Goal: Information Seeking & Learning: Learn about a topic

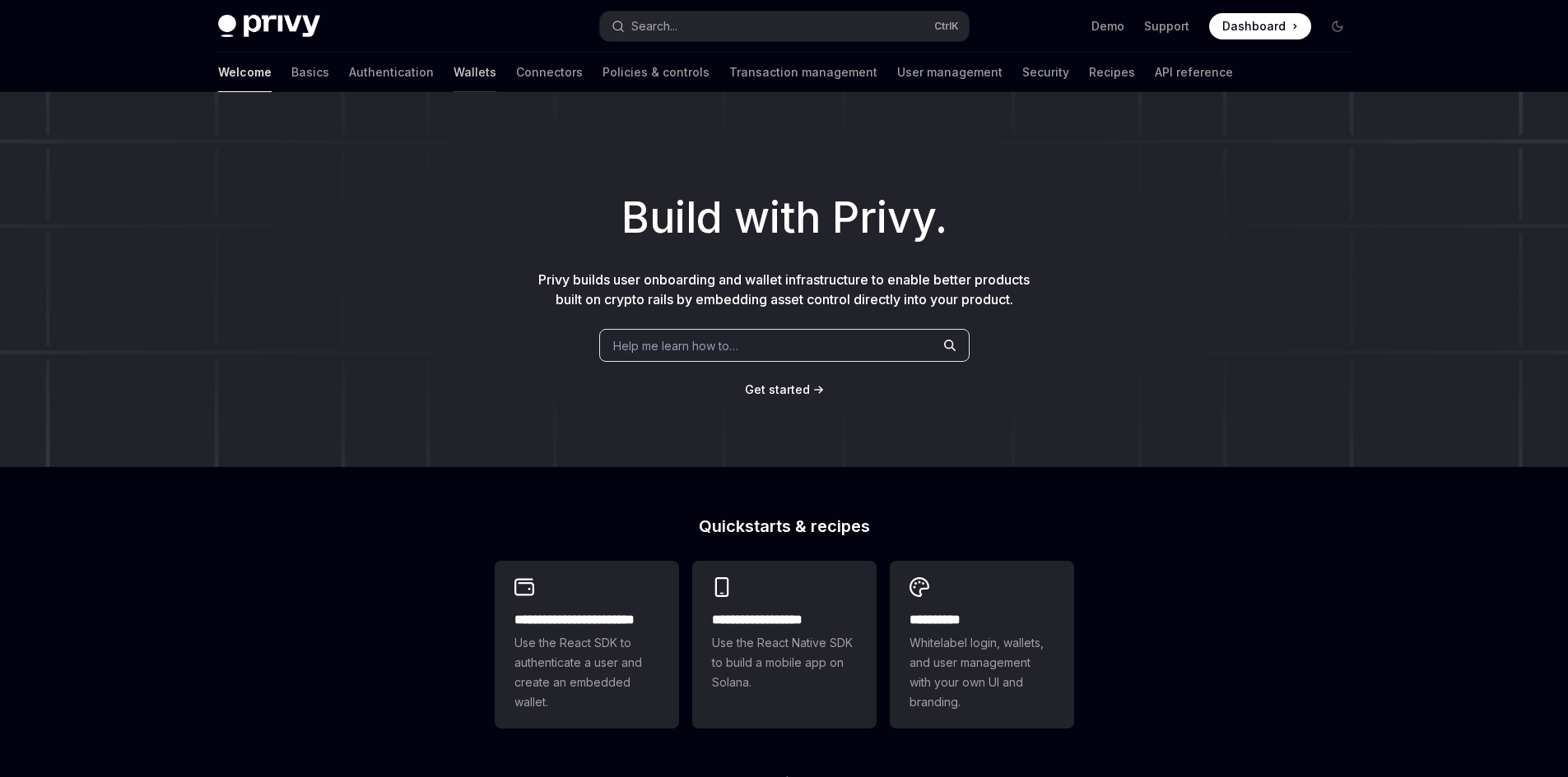
click at [453, 74] on link "Wallets" at bounding box center [474, 72] width 43 height 39
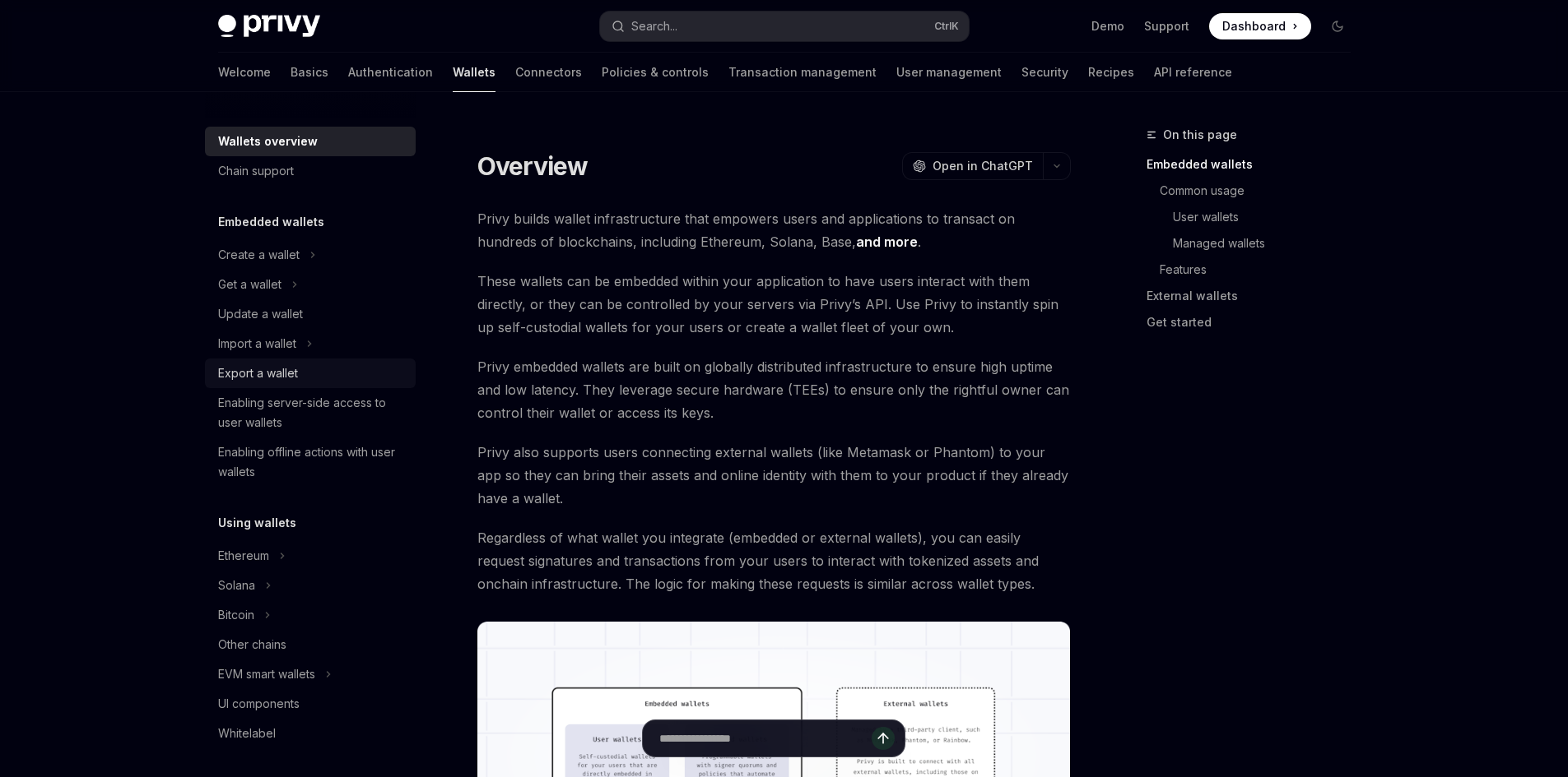
click at [288, 369] on div "Export a wallet" at bounding box center [258, 373] width 80 height 20
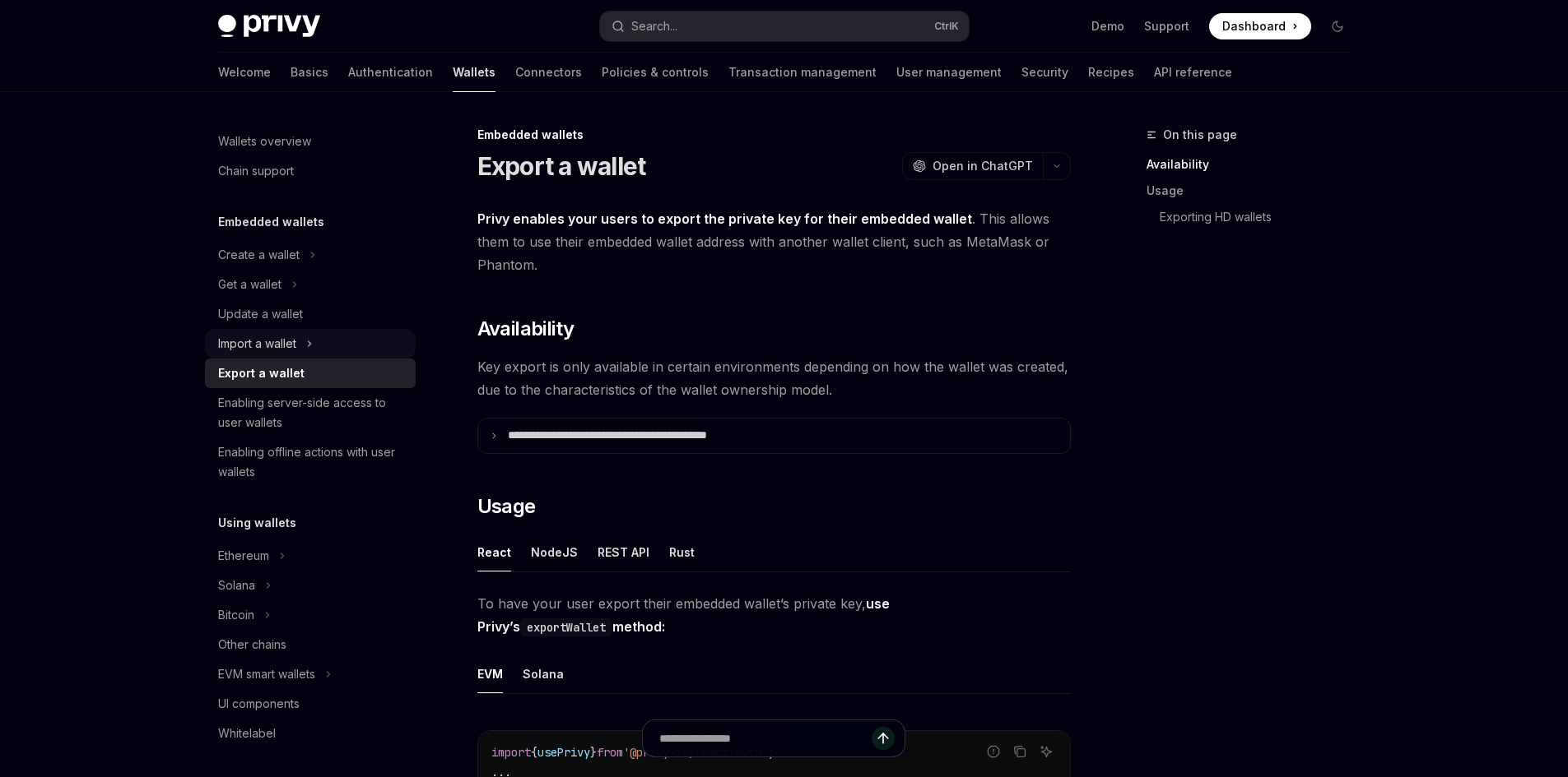
click at [294, 341] on div "Import a wallet" at bounding box center [257, 343] width 78 height 20
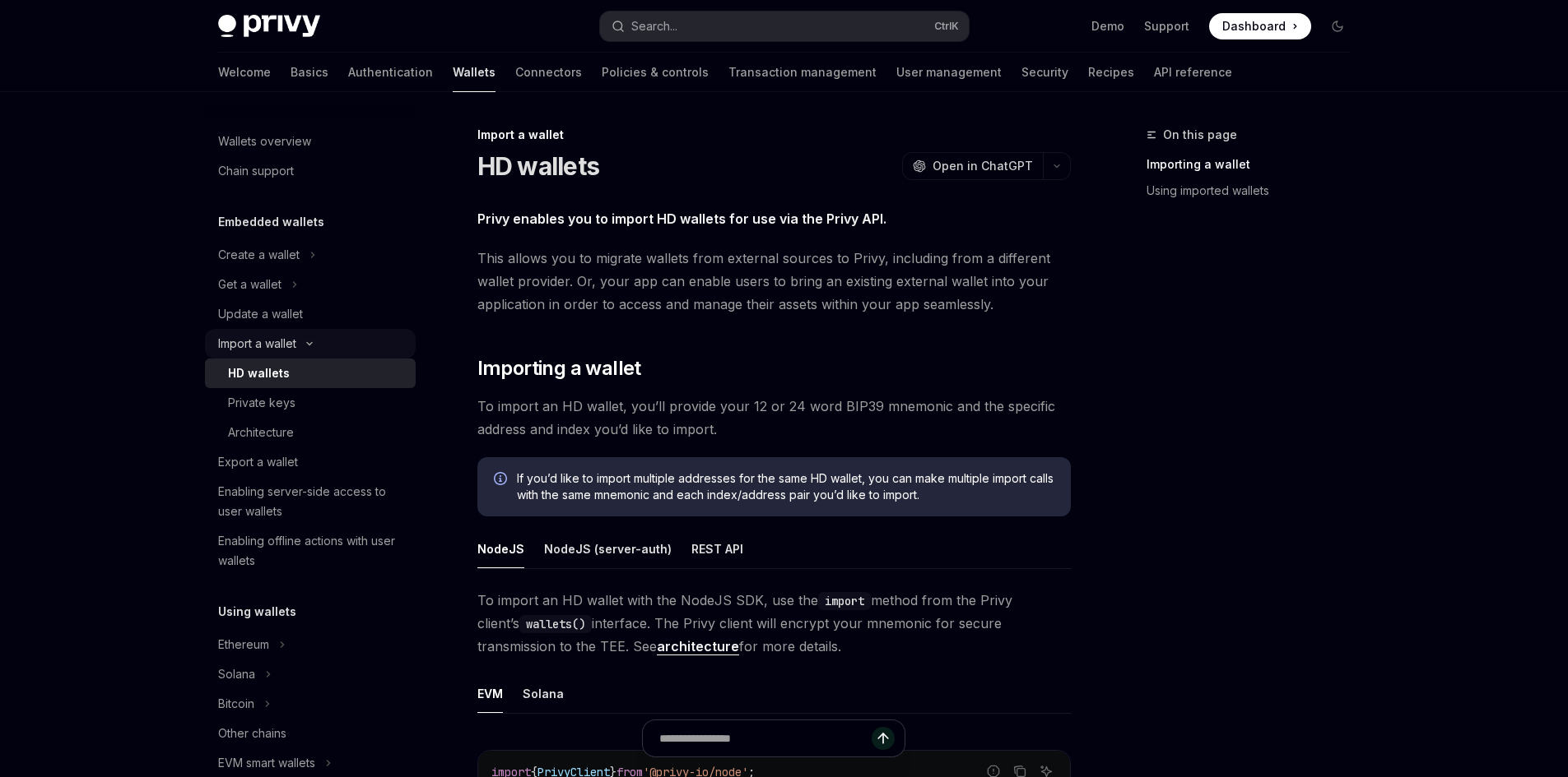
click at [310, 343] on icon "Toggle Import a wallet section" at bounding box center [309, 344] width 20 height 7
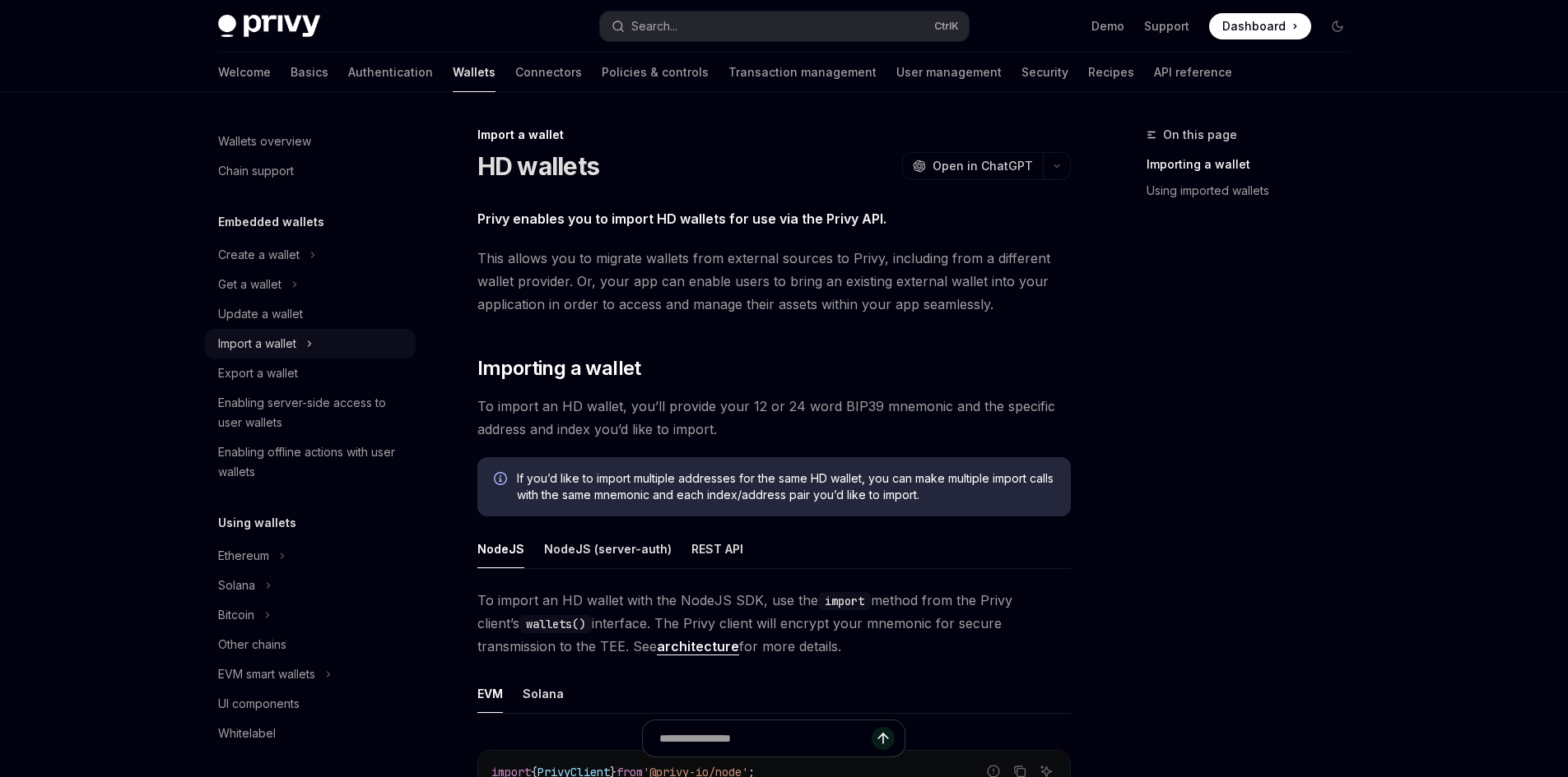
click at [296, 344] on div "Import a wallet" at bounding box center [257, 343] width 78 height 20
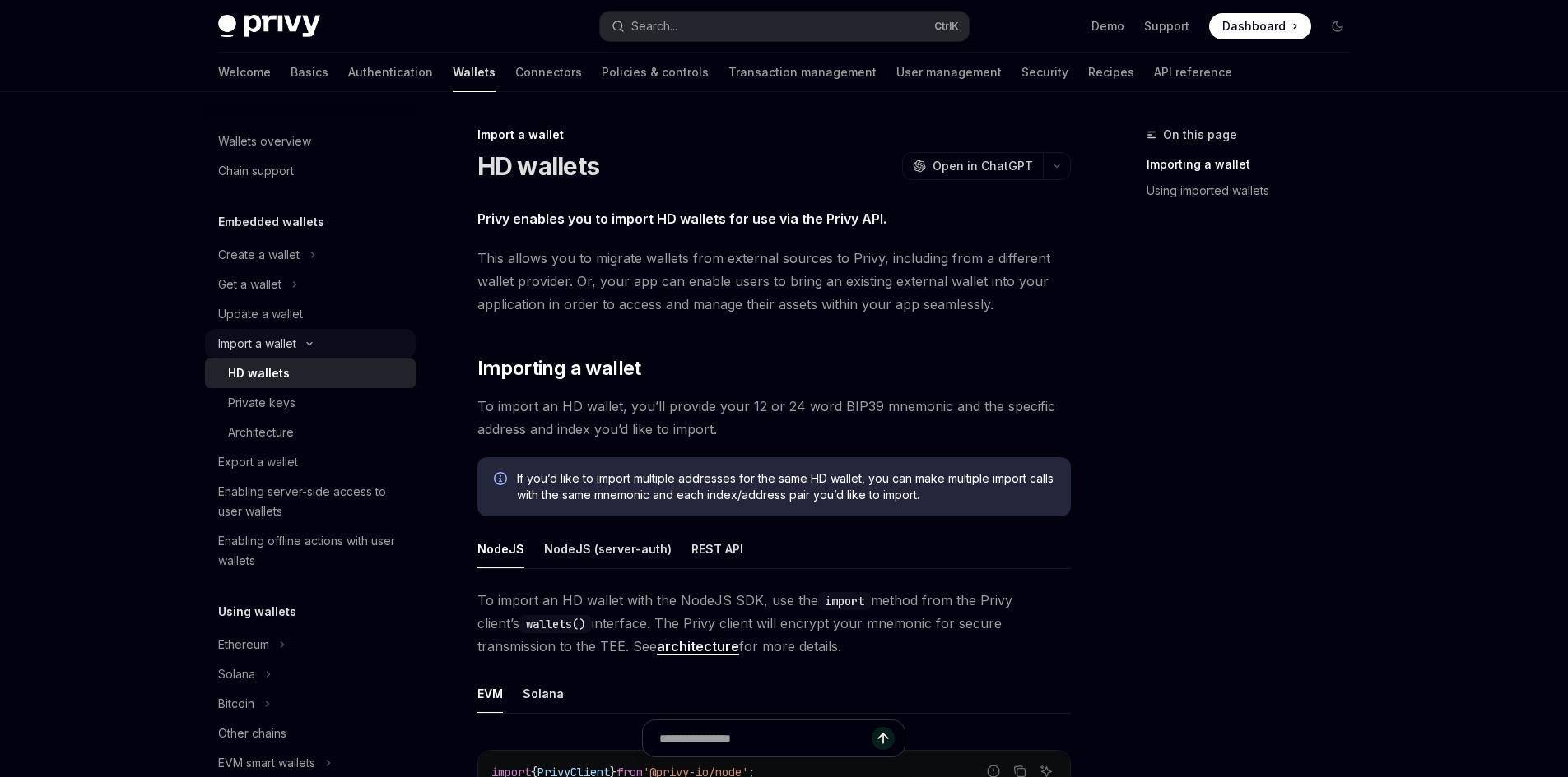
click at [309, 339] on button "Import a wallet" at bounding box center [310, 344] width 210 height 30
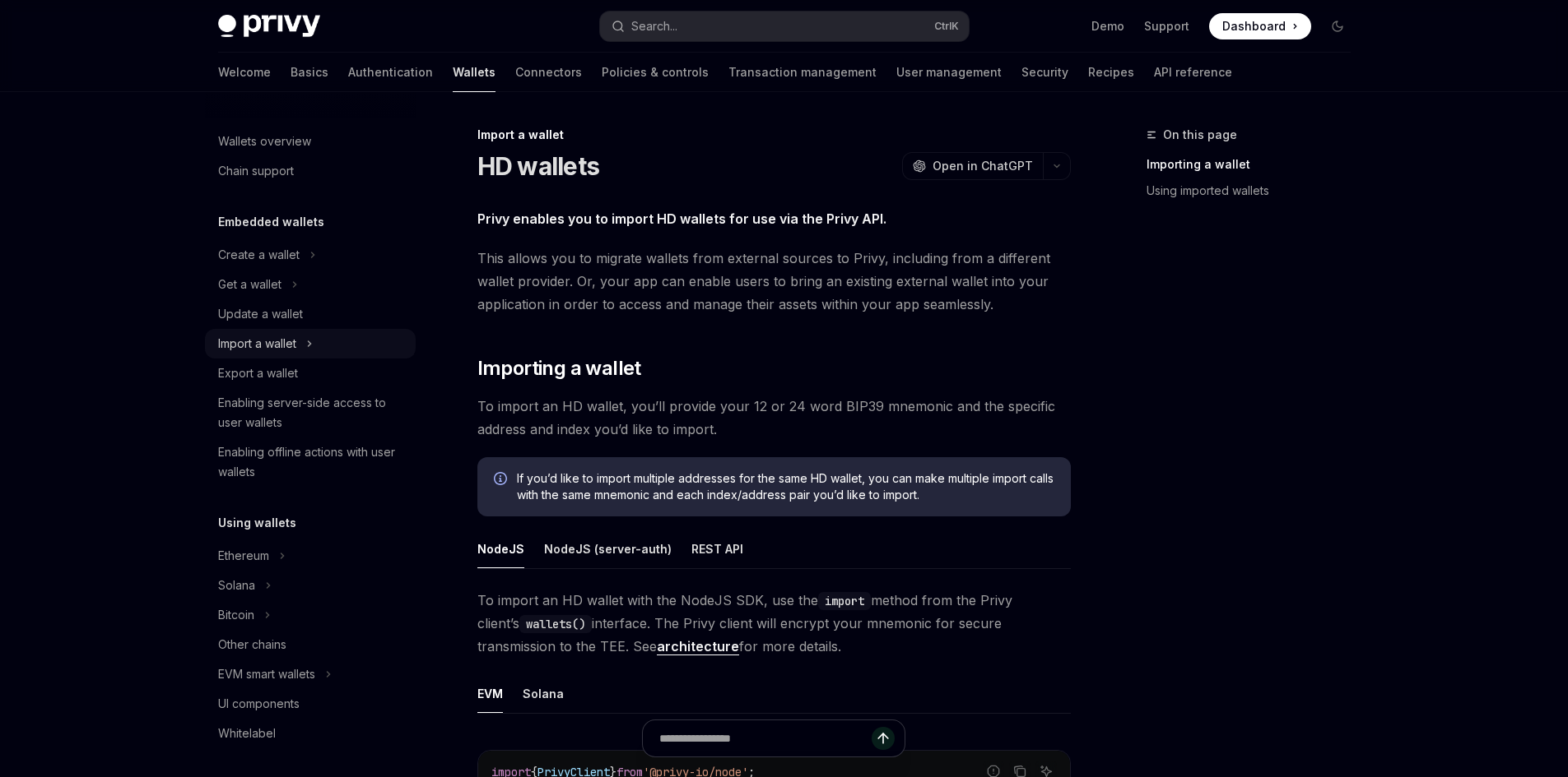
click at [309, 339] on icon "Toggle Import a wallet section" at bounding box center [309, 343] width 7 height 20
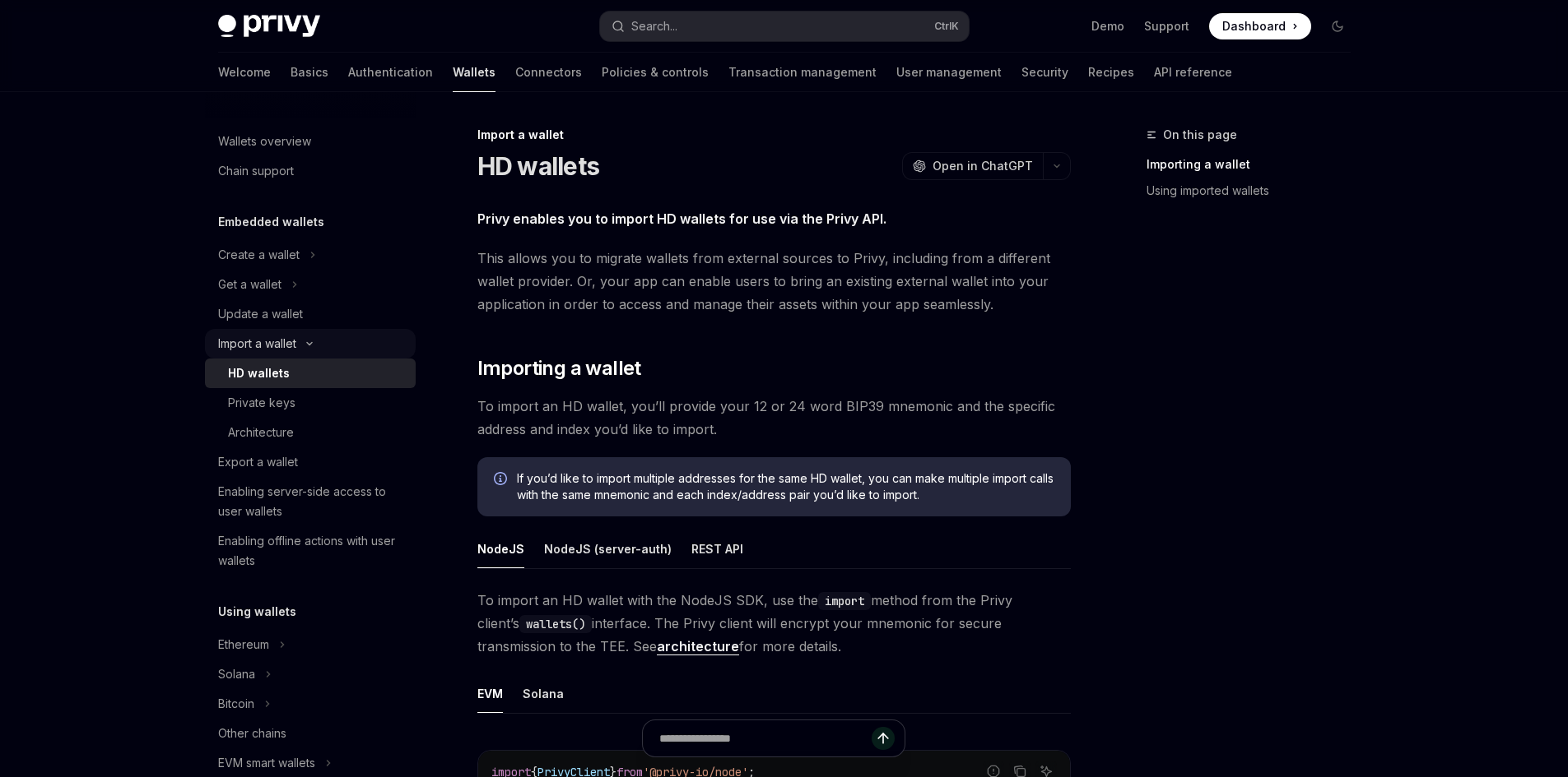
click at [309, 343] on icon "Toggle Import a wallet section" at bounding box center [309, 344] width 20 height 7
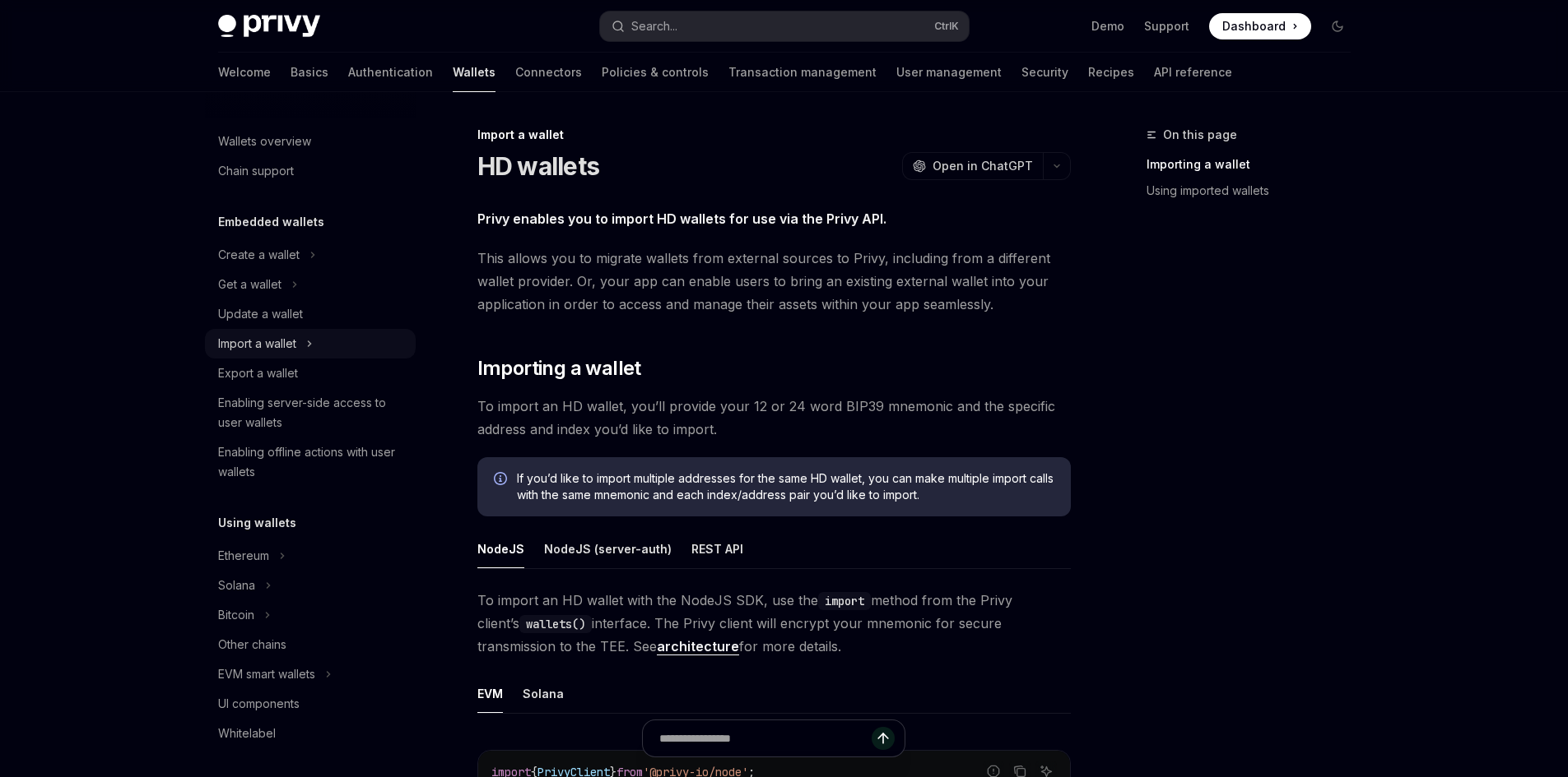
click at [309, 343] on icon "Toggle Import a wallet section" at bounding box center [309, 343] width 7 height 20
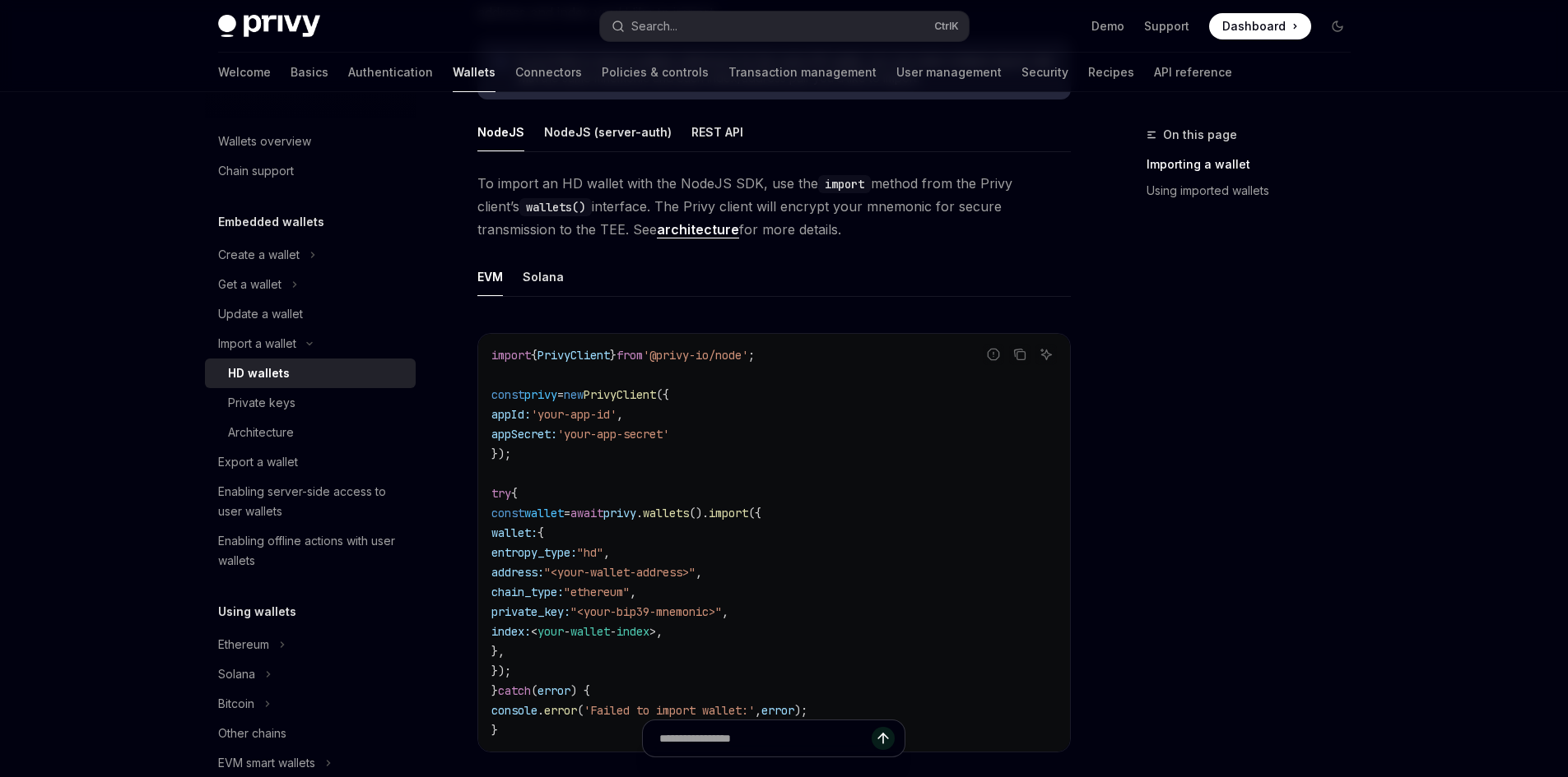
scroll to position [412, 0]
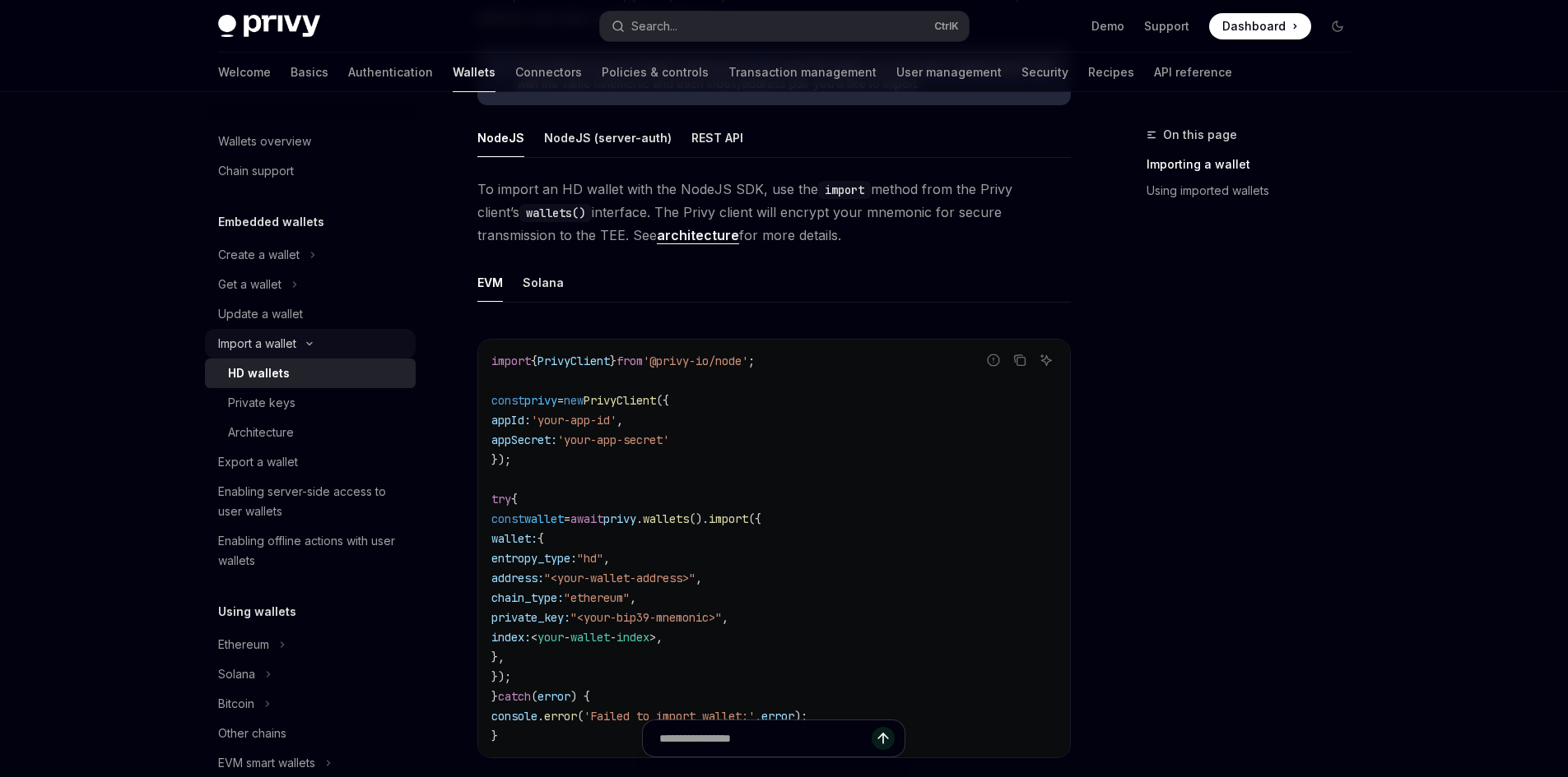
click at [287, 337] on div "Import a wallet" at bounding box center [257, 343] width 78 height 20
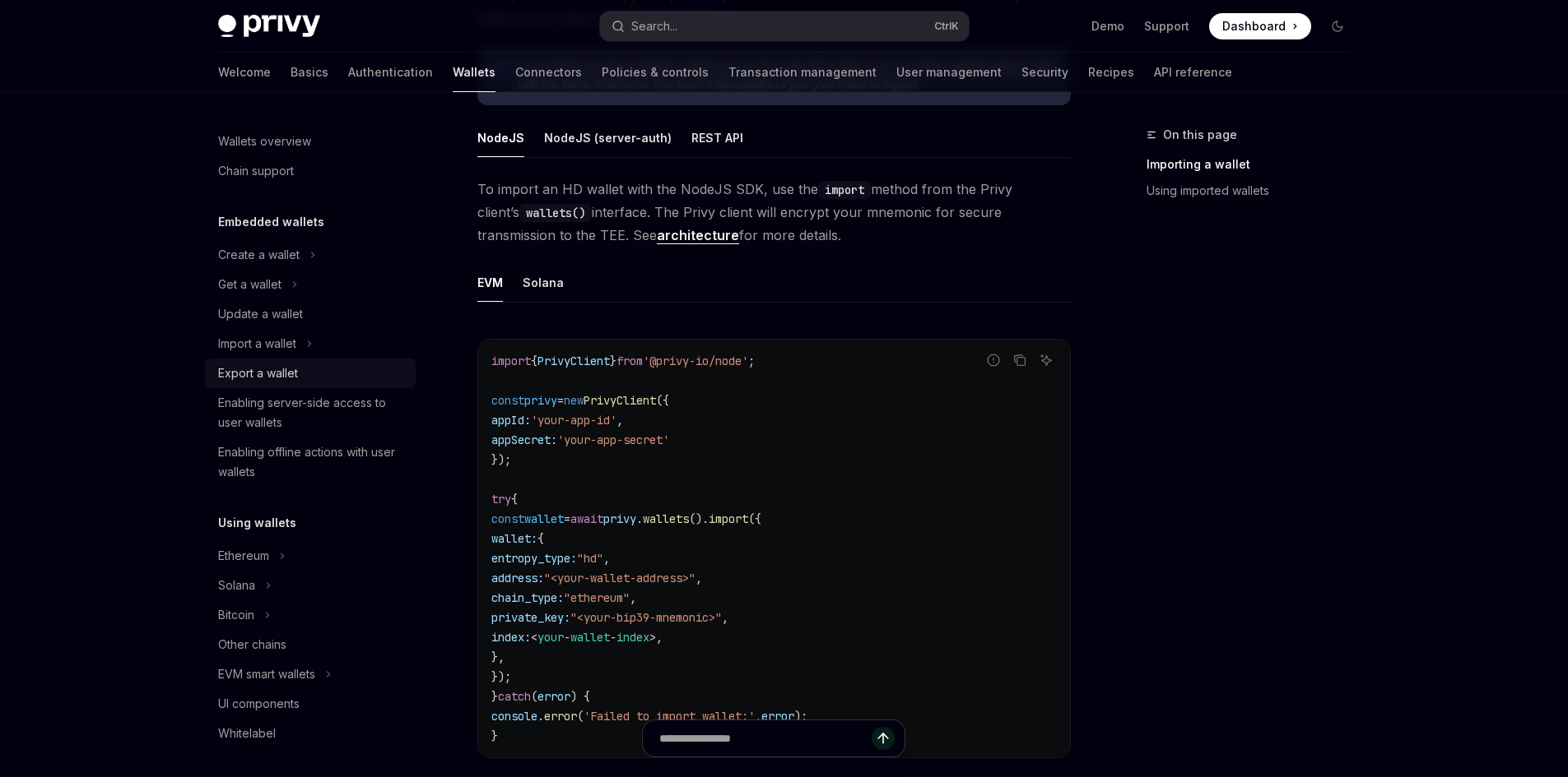
click at [278, 373] on div "Export a wallet" at bounding box center [258, 373] width 80 height 20
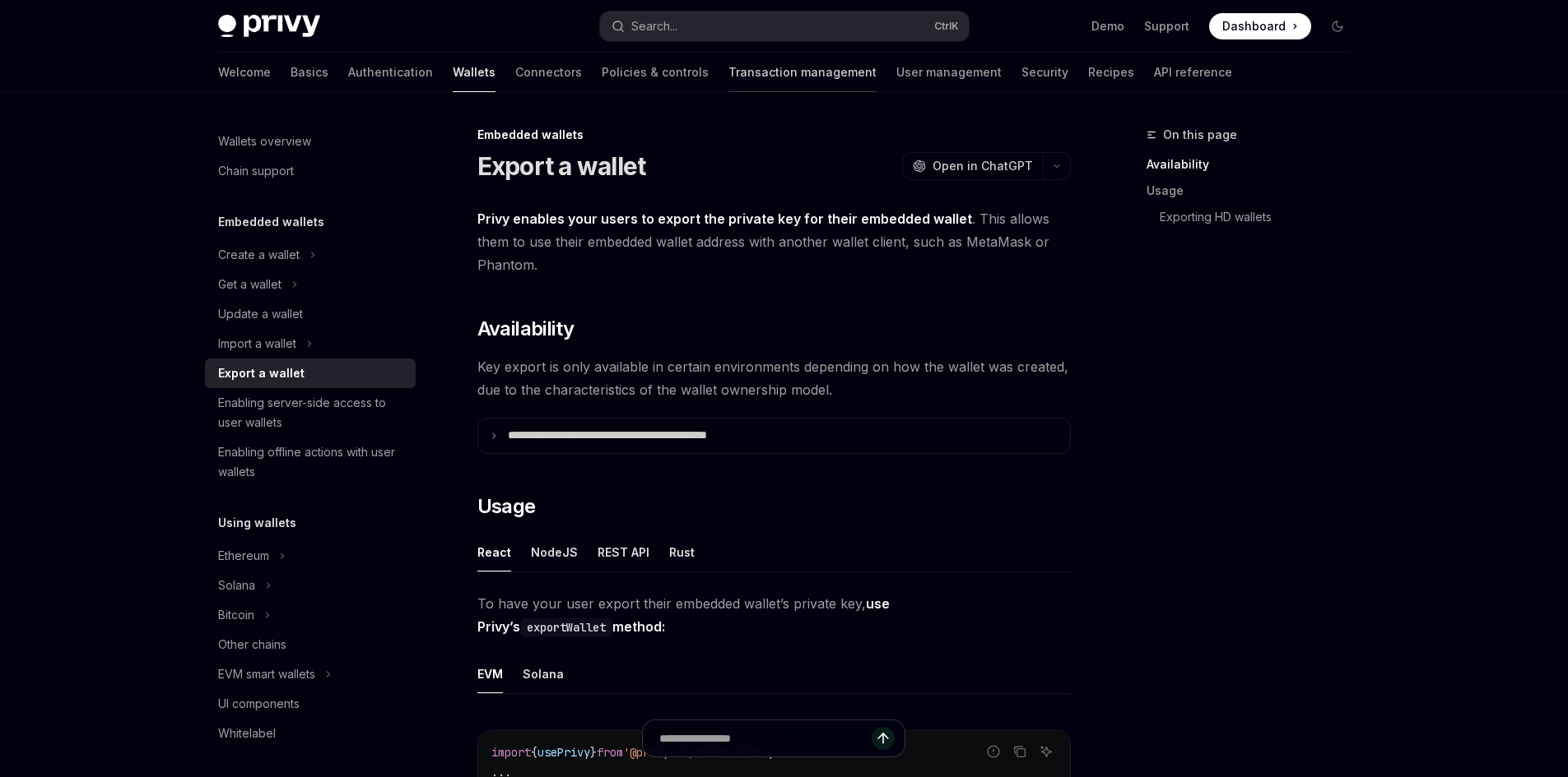
click at [728, 72] on link "Transaction management" at bounding box center [802, 72] width 148 height 39
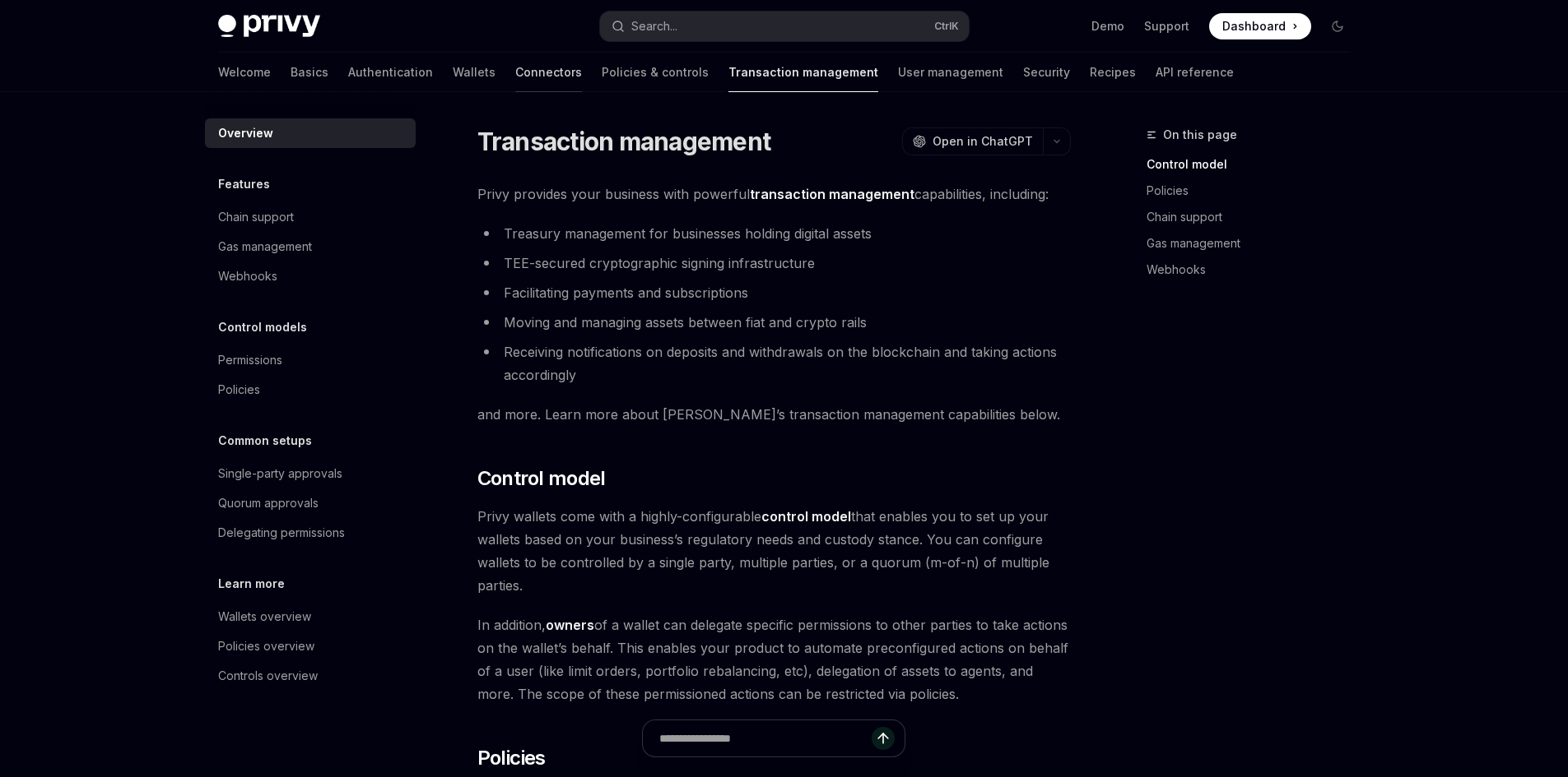
click at [515, 68] on link "Connectors" at bounding box center [549, 72] width 67 height 39
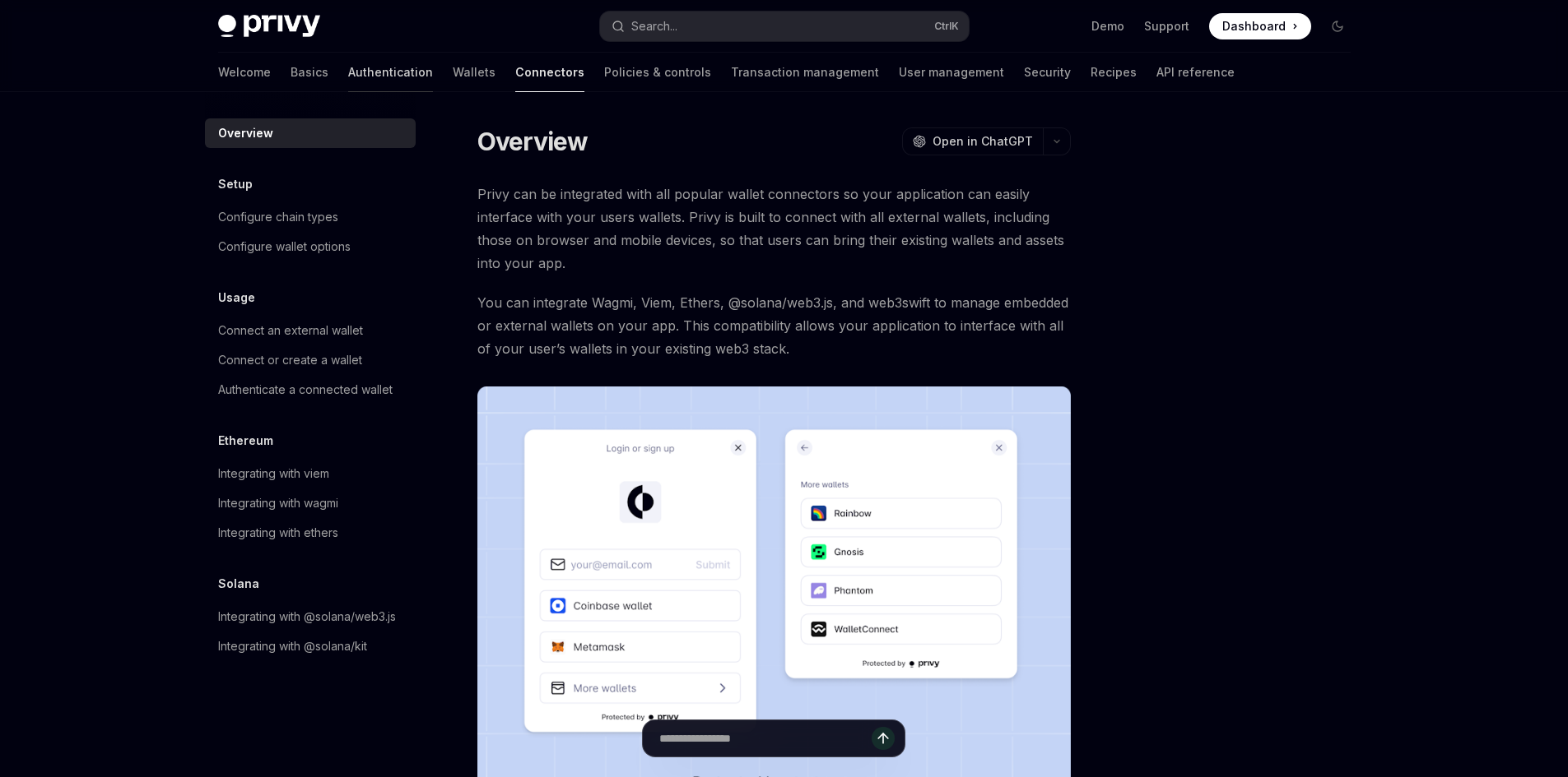
click at [348, 74] on link "Authentication" at bounding box center [390, 72] width 85 height 39
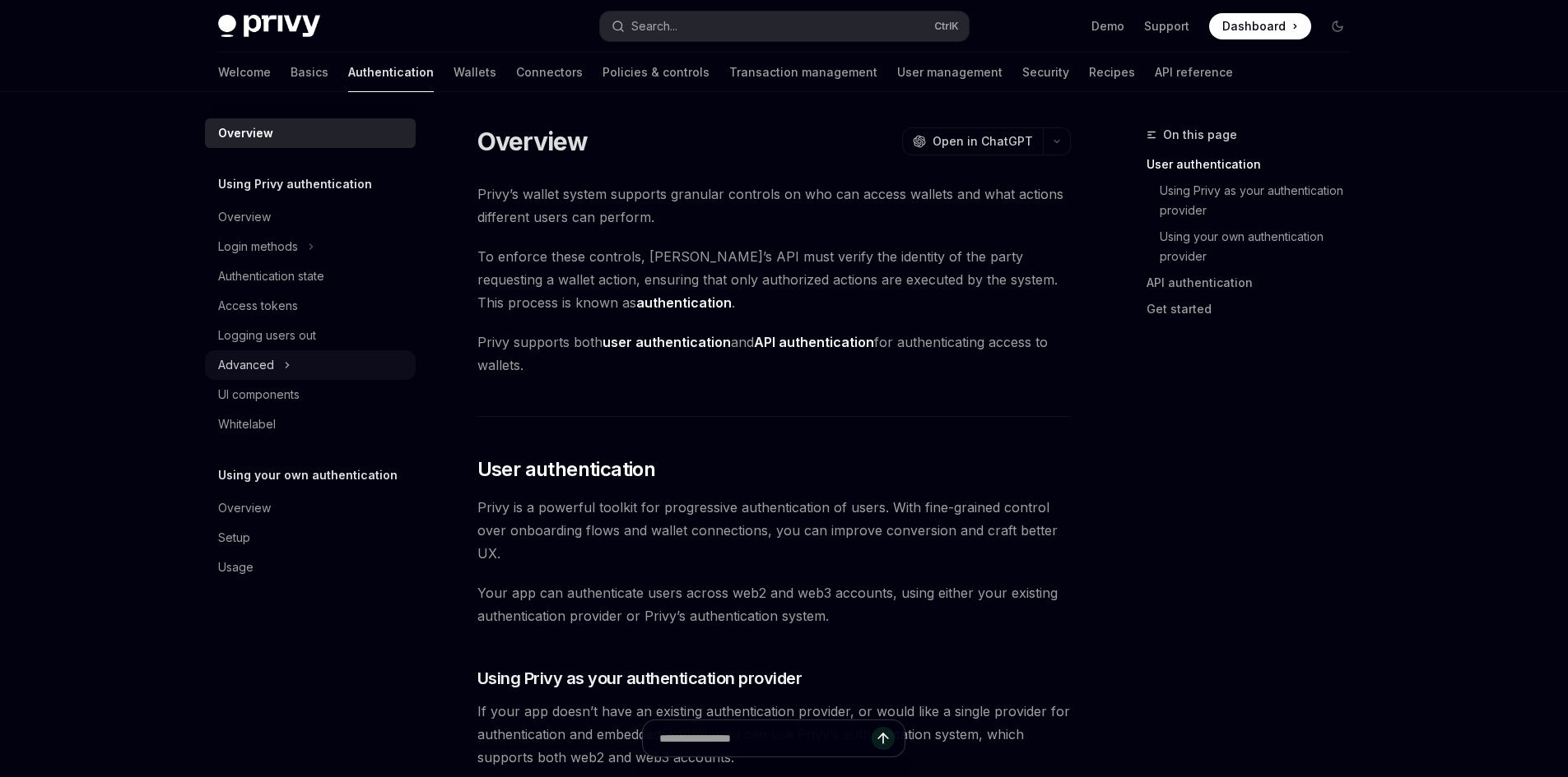
click at [281, 359] on button "Advanced" at bounding box center [310, 365] width 210 height 30
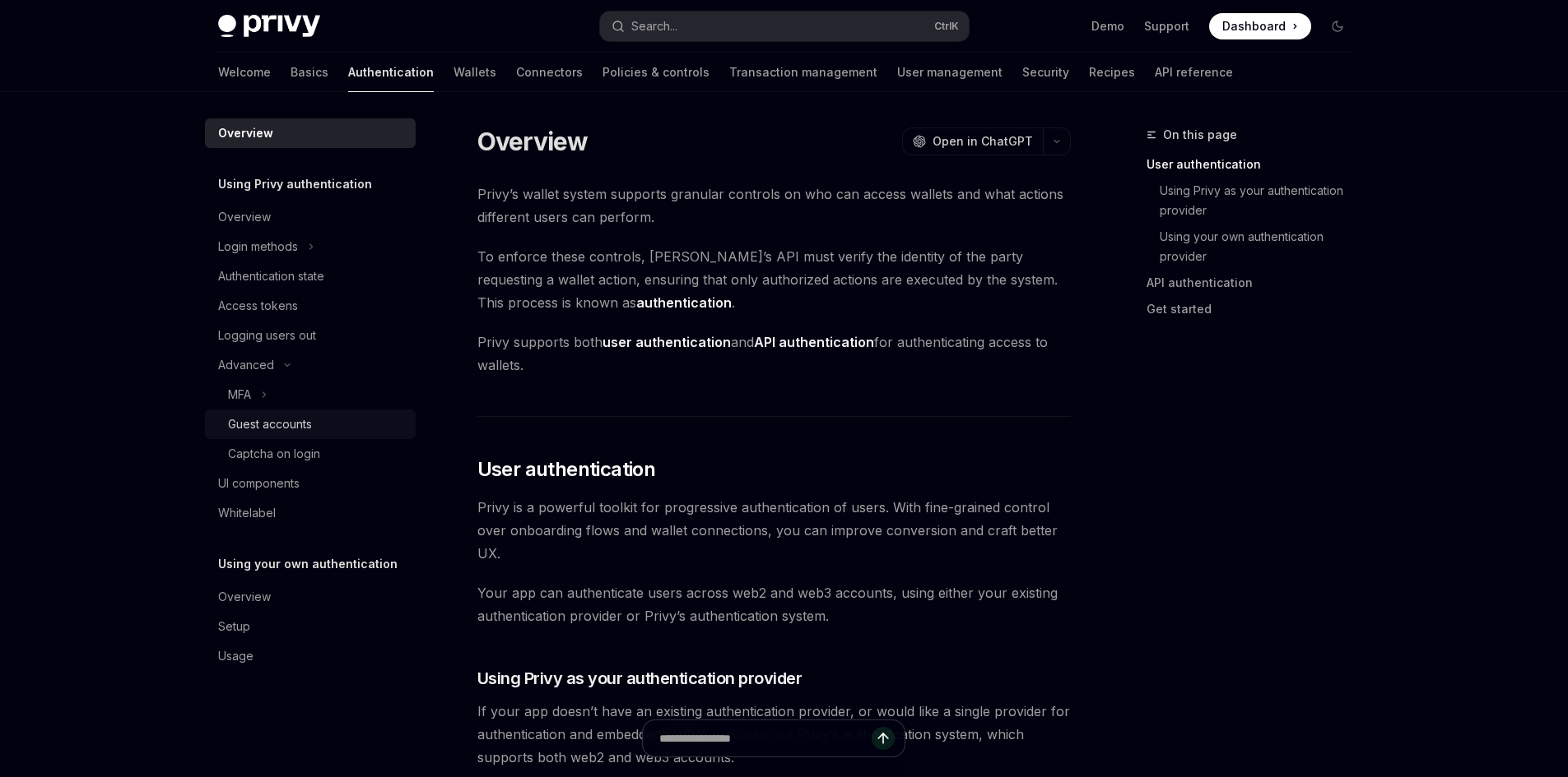
click at [291, 421] on div "Guest accounts" at bounding box center [270, 424] width 84 height 20
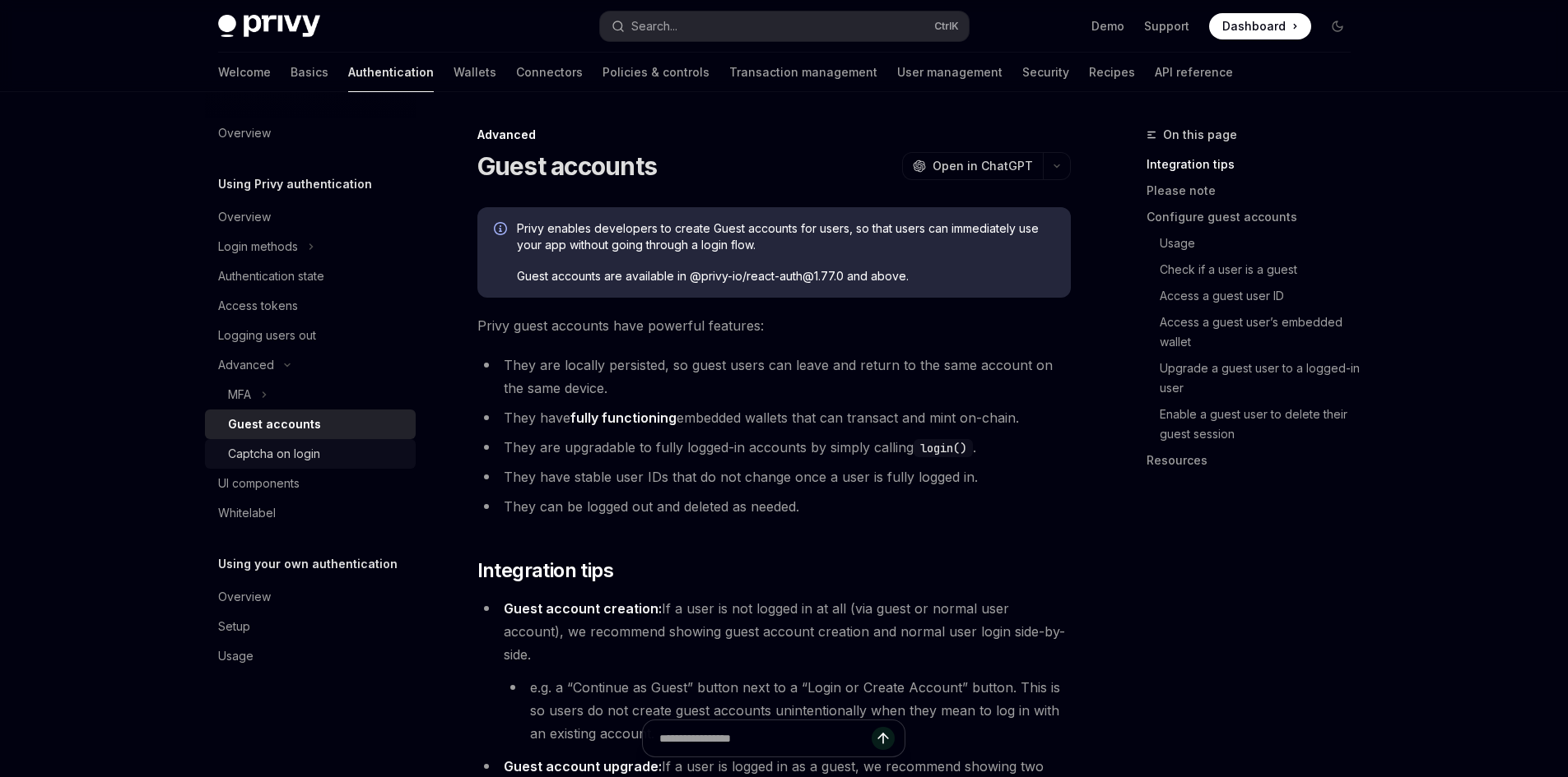
click at [295, 452] on div "Captcha on login" at bounding box center [273, 454] width 92 height 20
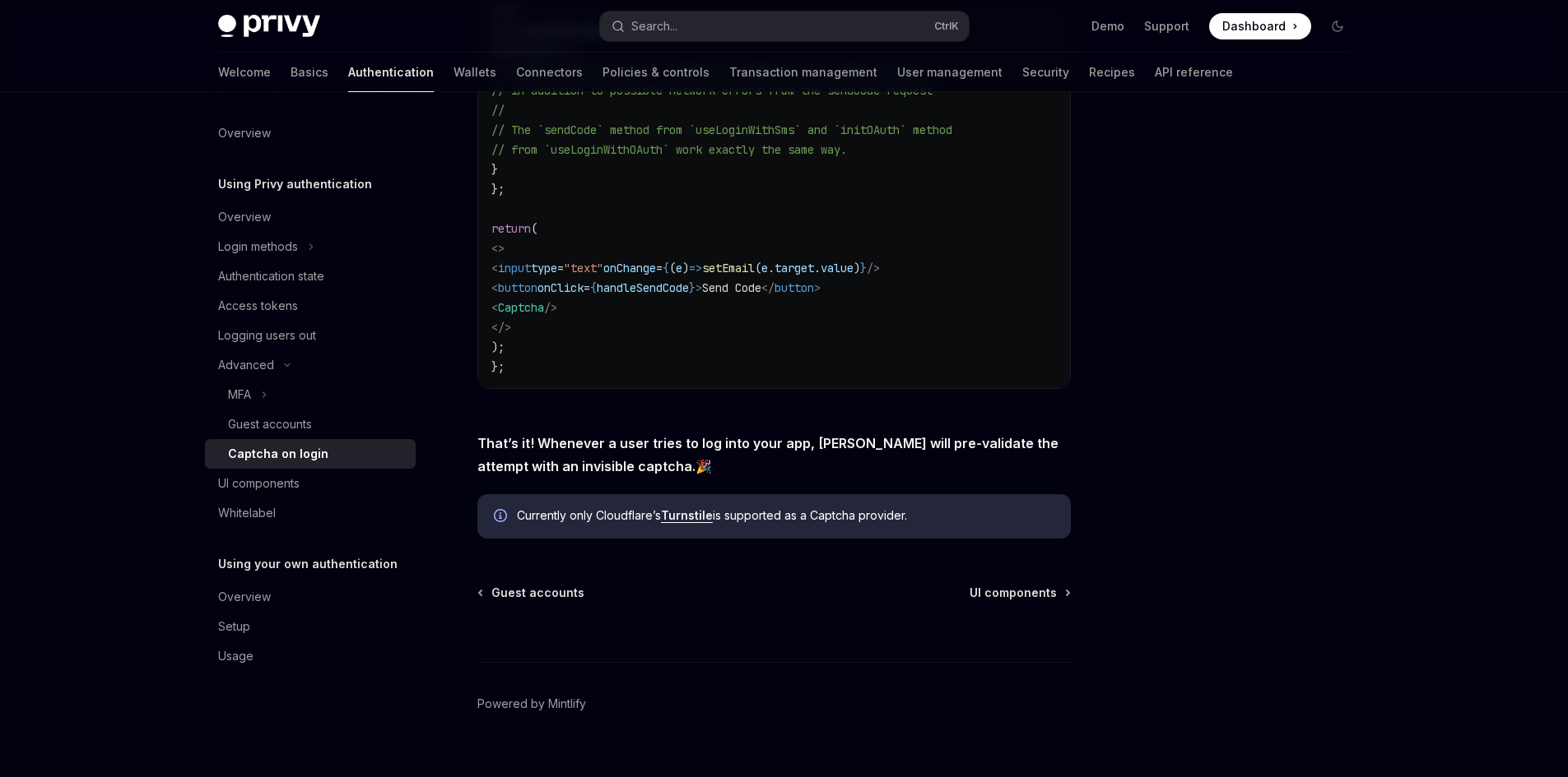
scroll to position [620, 0]
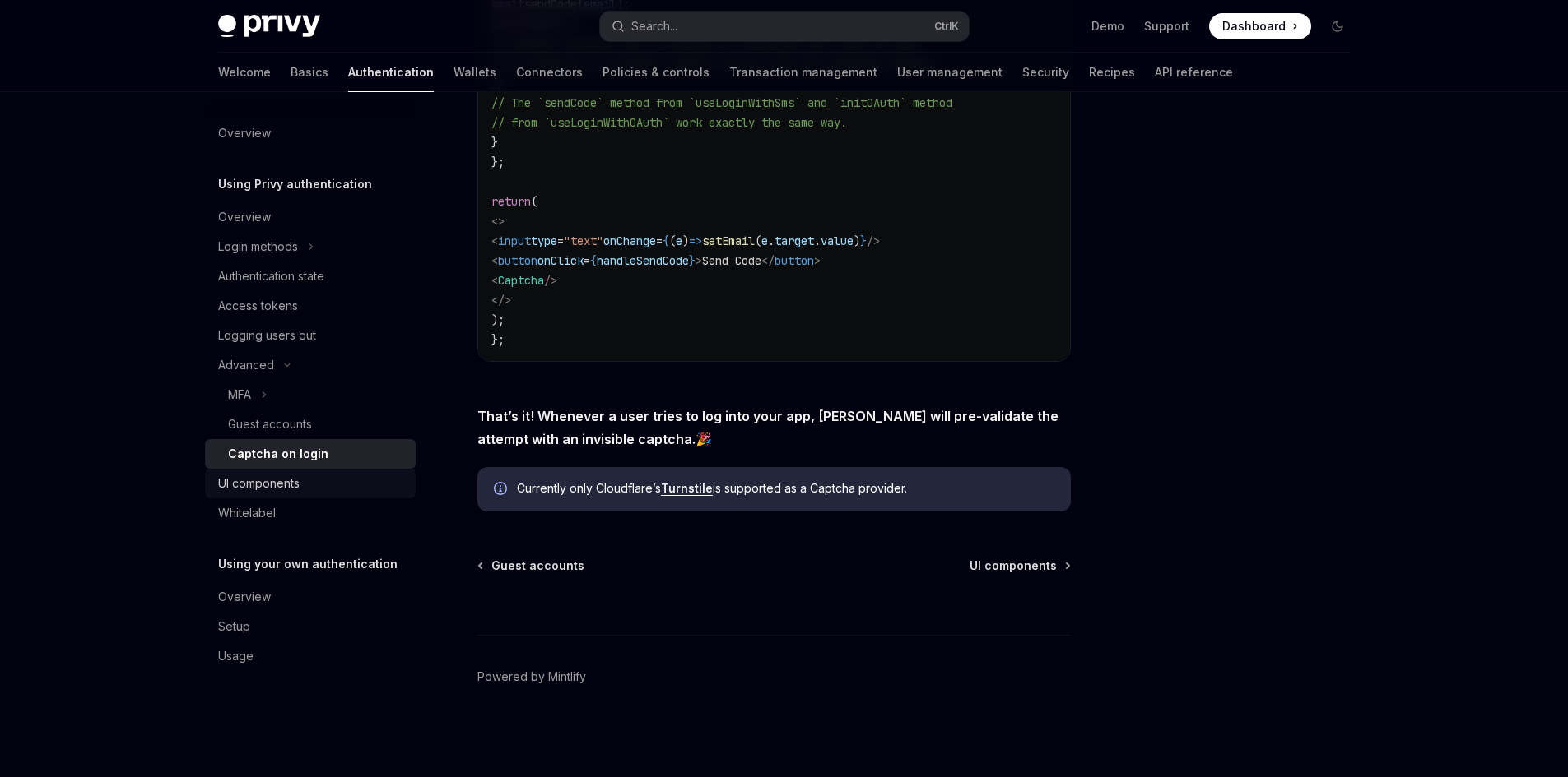
click at [259, 483] on div "UI components" at bounding box center [259, 484] width 82 height 20
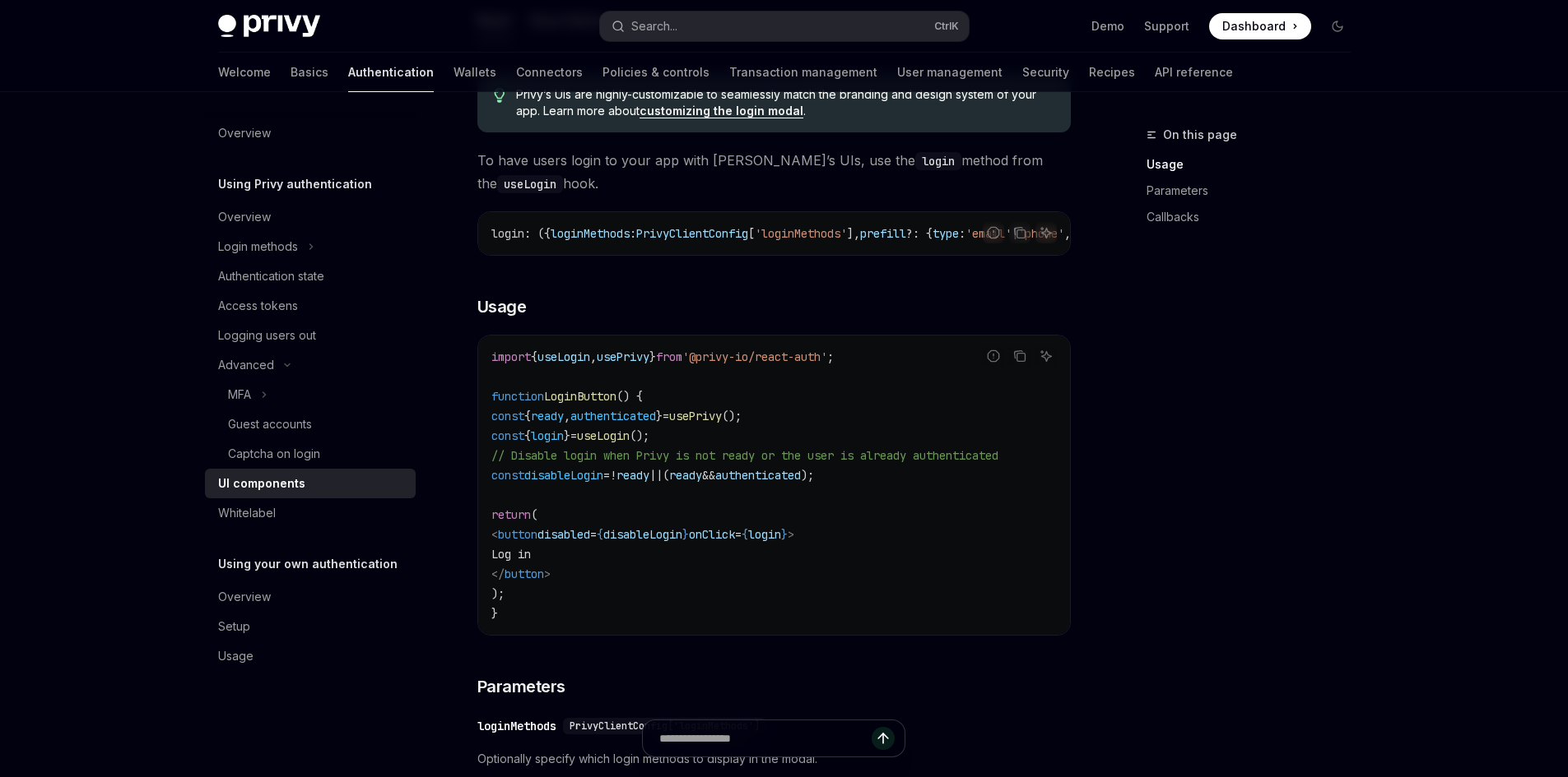
scroll to position [987, 0]
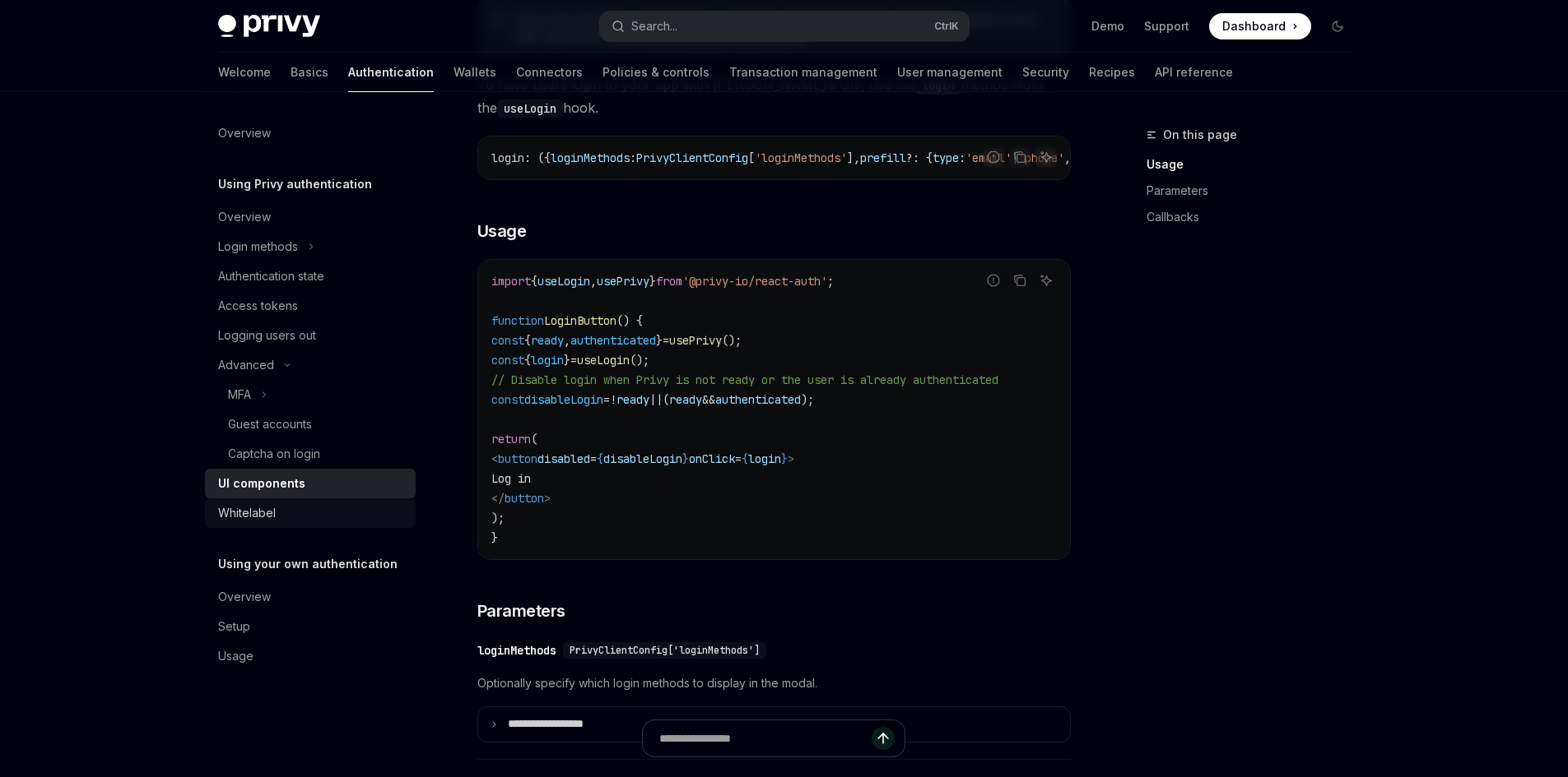
click at [273, 511] on div "Whitelabel" at bounding box center [247, 513] width 58 height 20
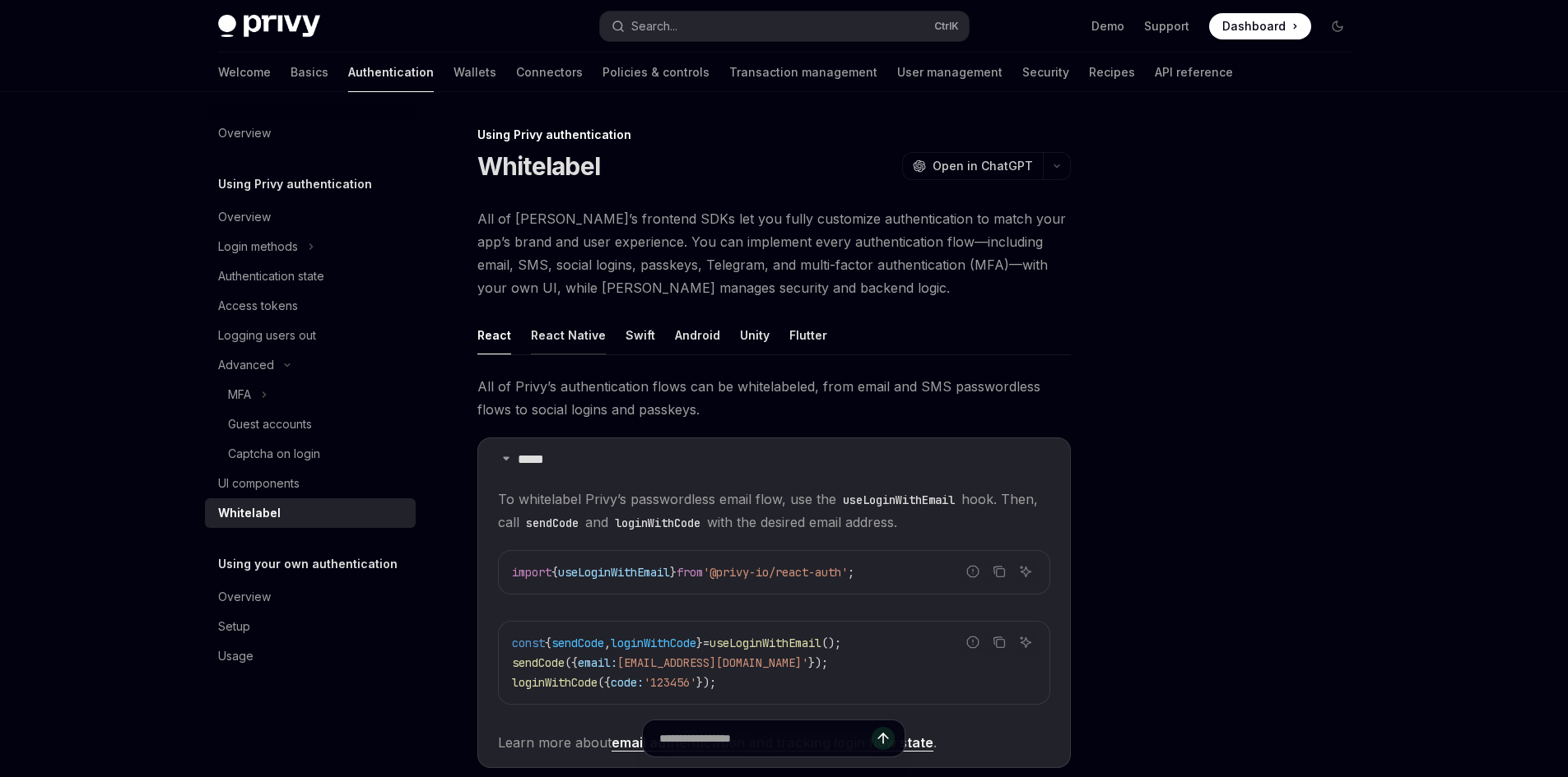
click at [567, 327] on div "React Native" at bounding box center [568, 336] width 74 height 39
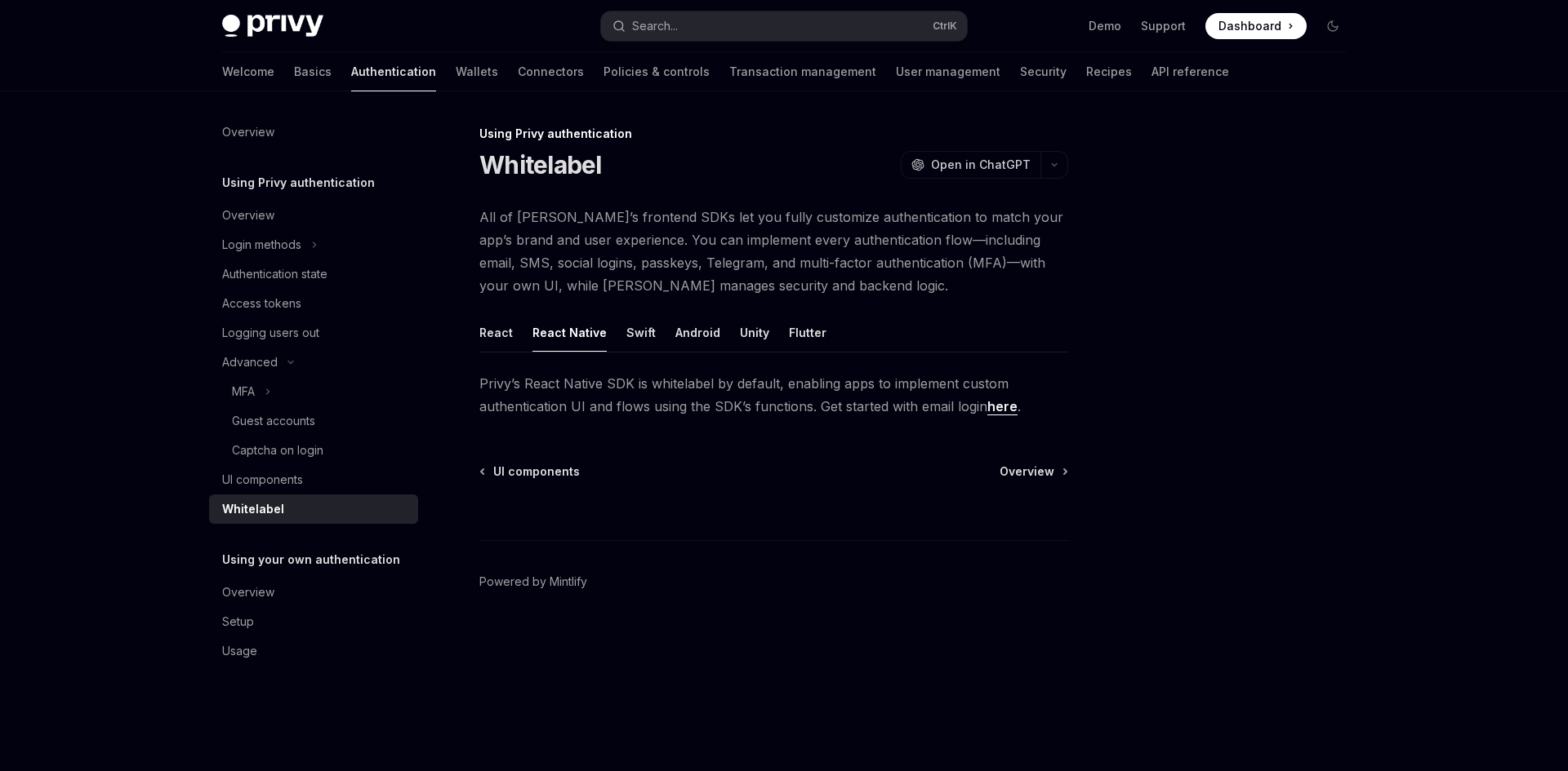
click at [997, 409] on link "here" at bounding box center [1002, 407] width 30 height 17
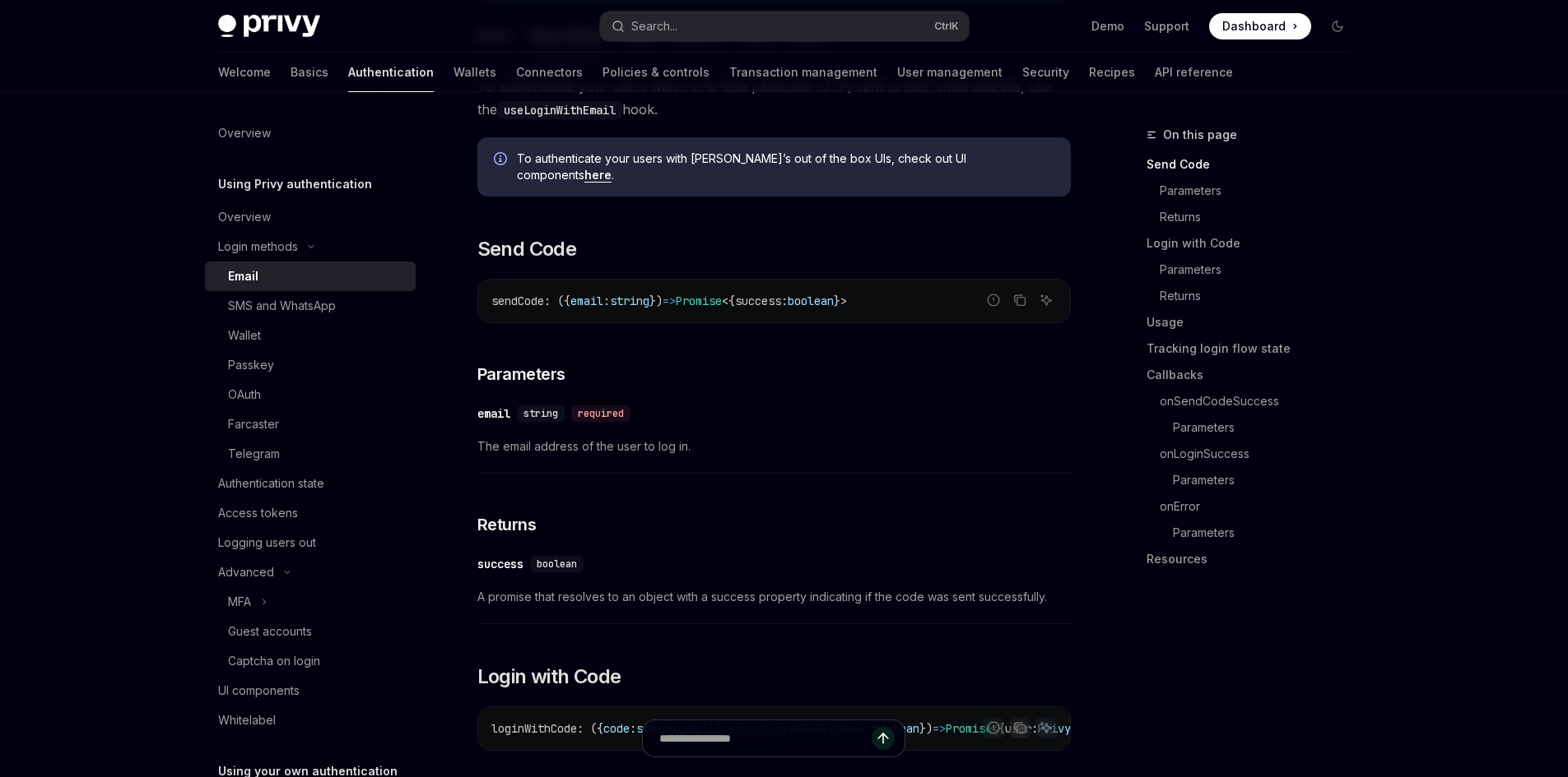
scroll to position [396, 0]
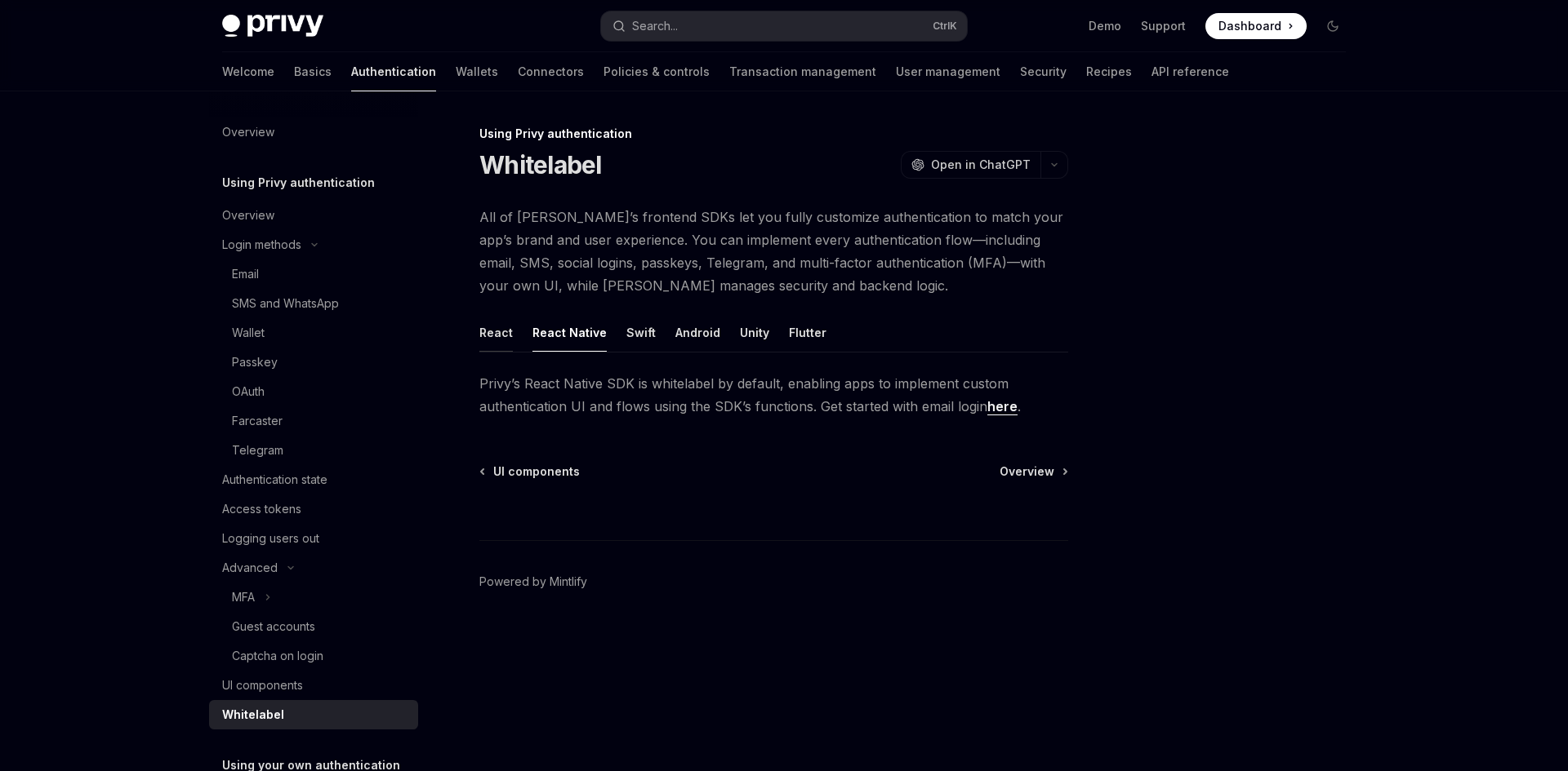
click at [490, 330] on div "React" at bounding box center [496, 333] width 34 height 38
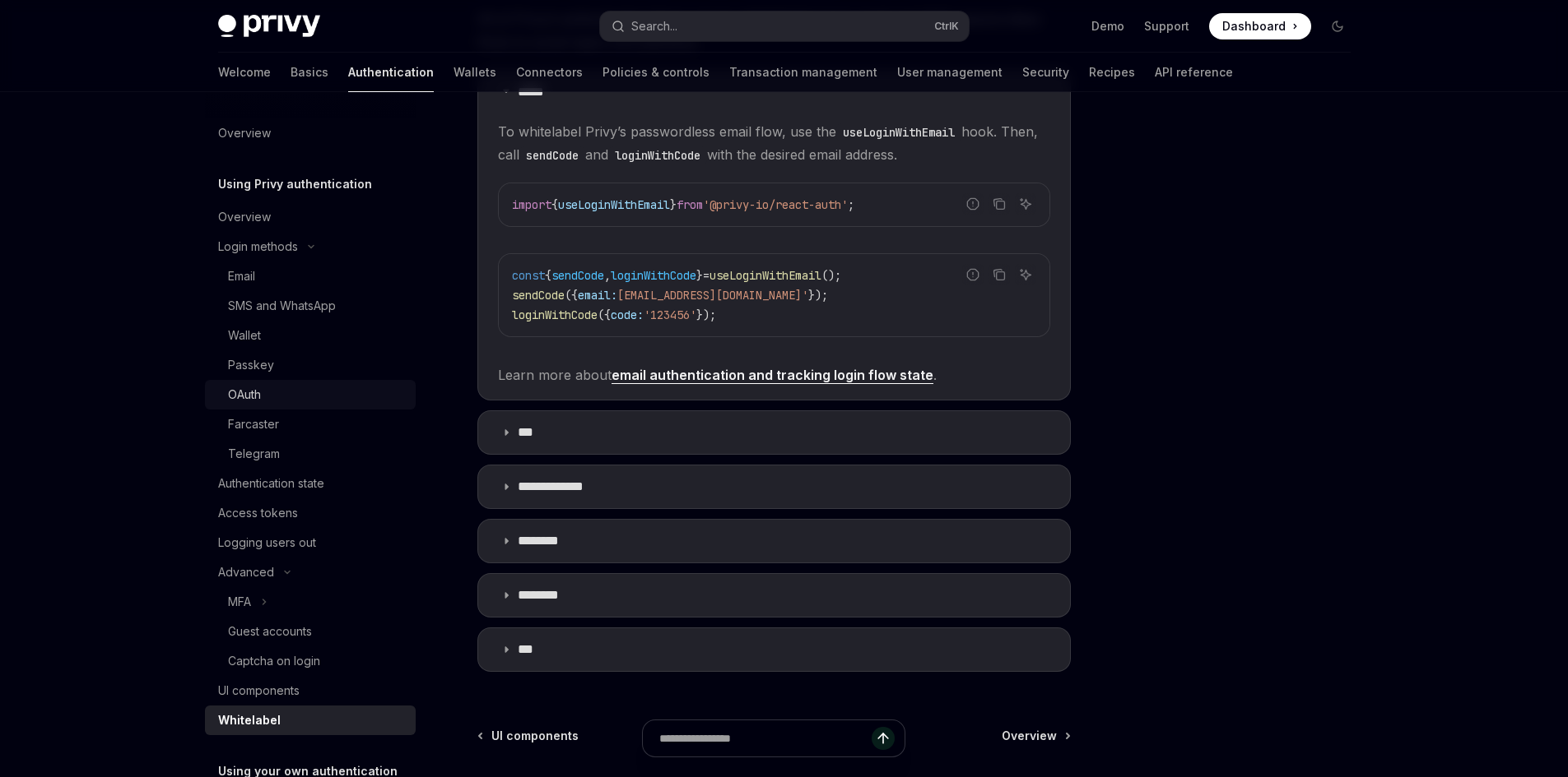
scroll to position [373, 0]
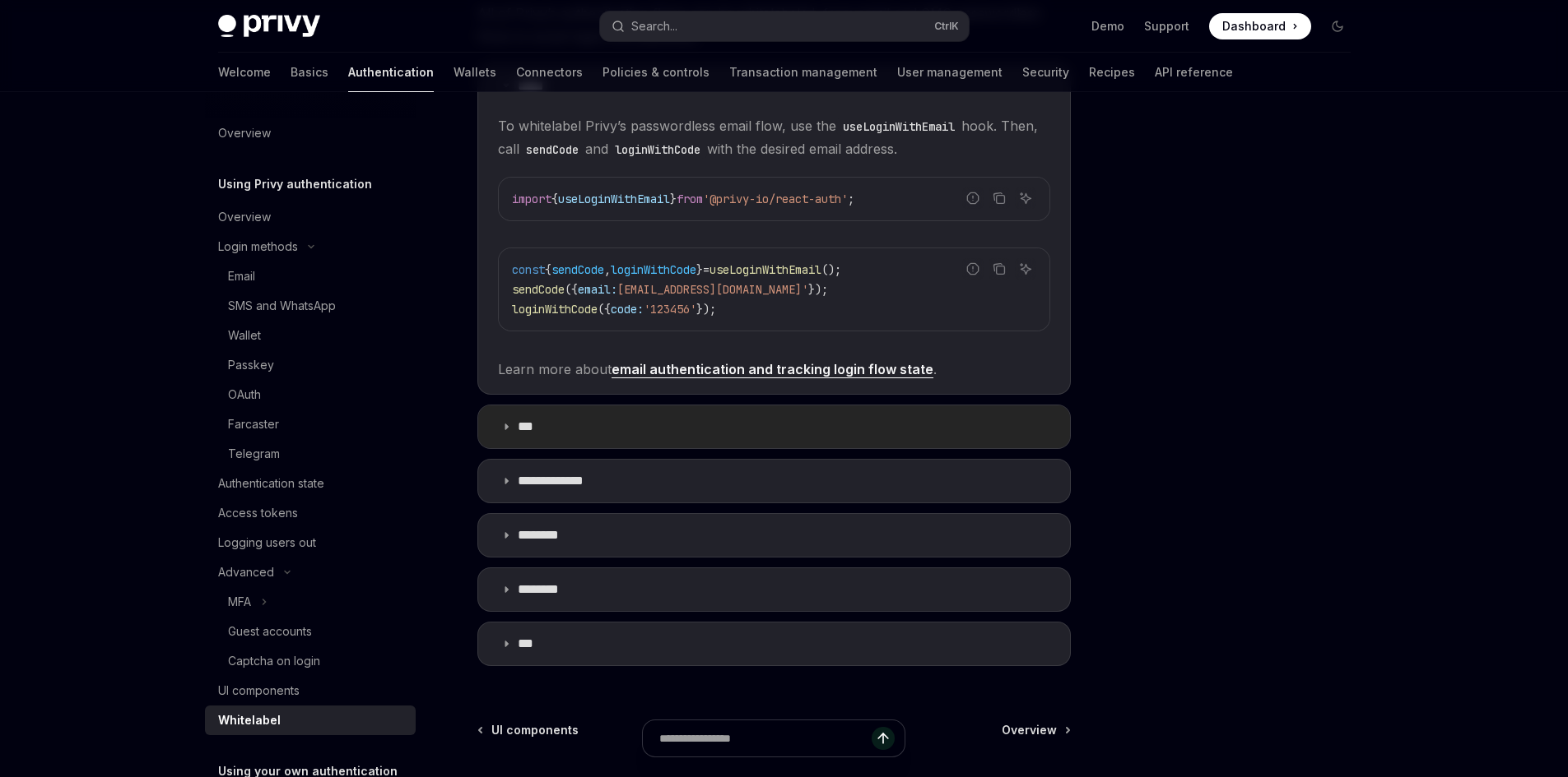
click at [502, 428] on icon at bounding box center [506, 427] width 10 height 10
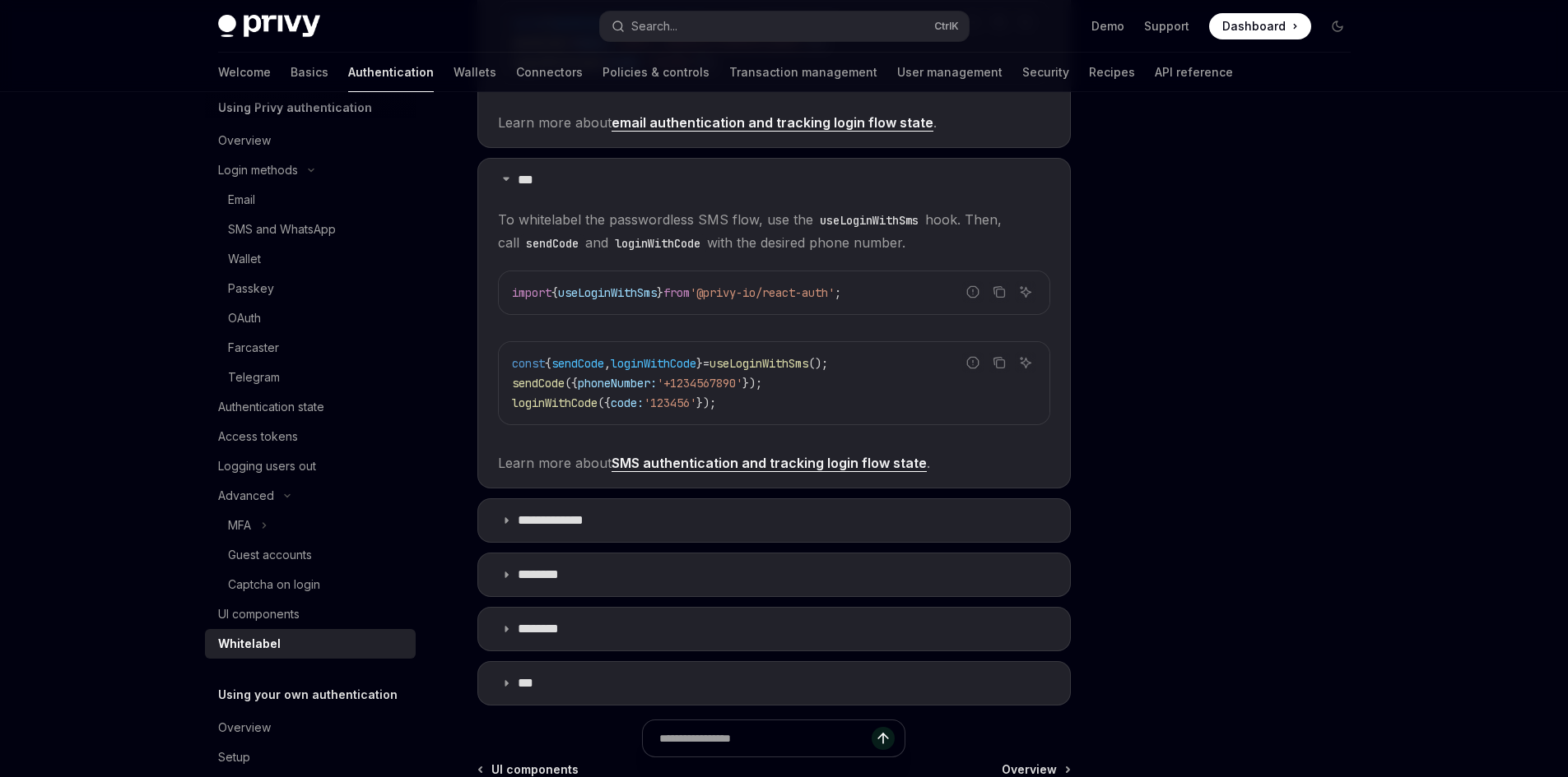
scroll to position [82, 0]
click at [502, 520] on icon at bounding box center [506, 520] width 10 height 10
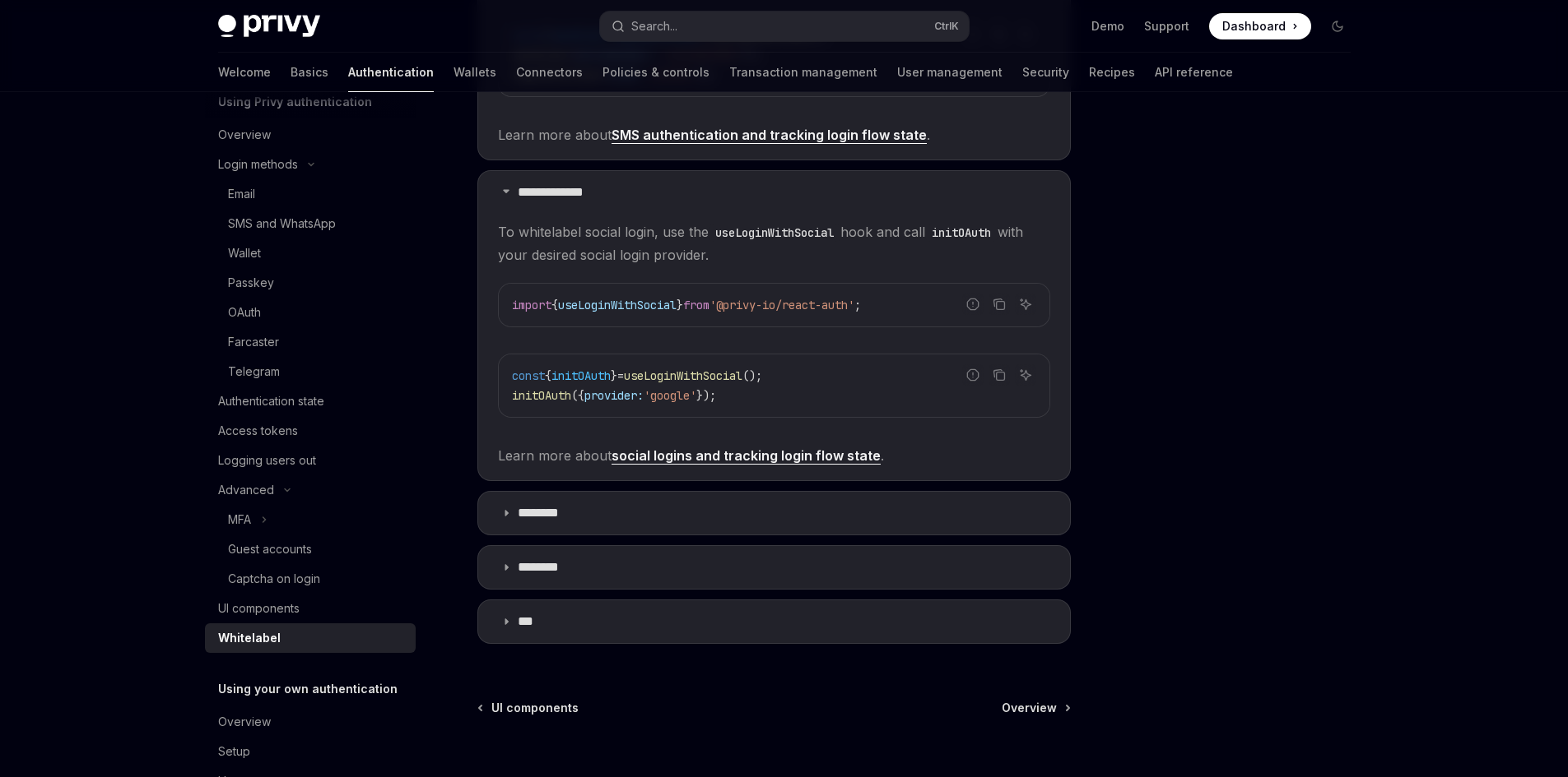
scroll to position [950, 0]
click at [505, 514] on icon at bounding box center [506, 512] width 10 height 10
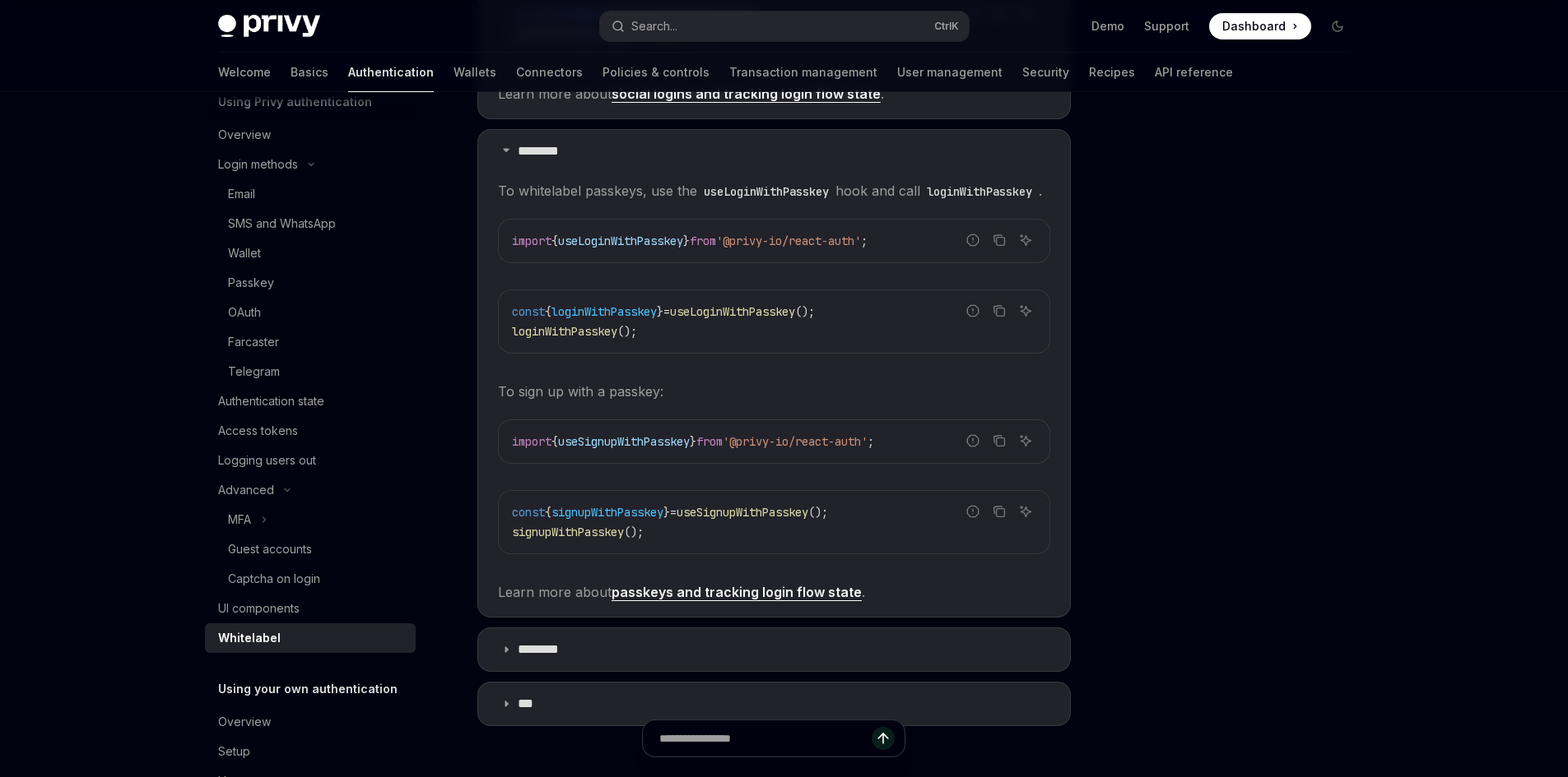
scroll to position [1443, 0]
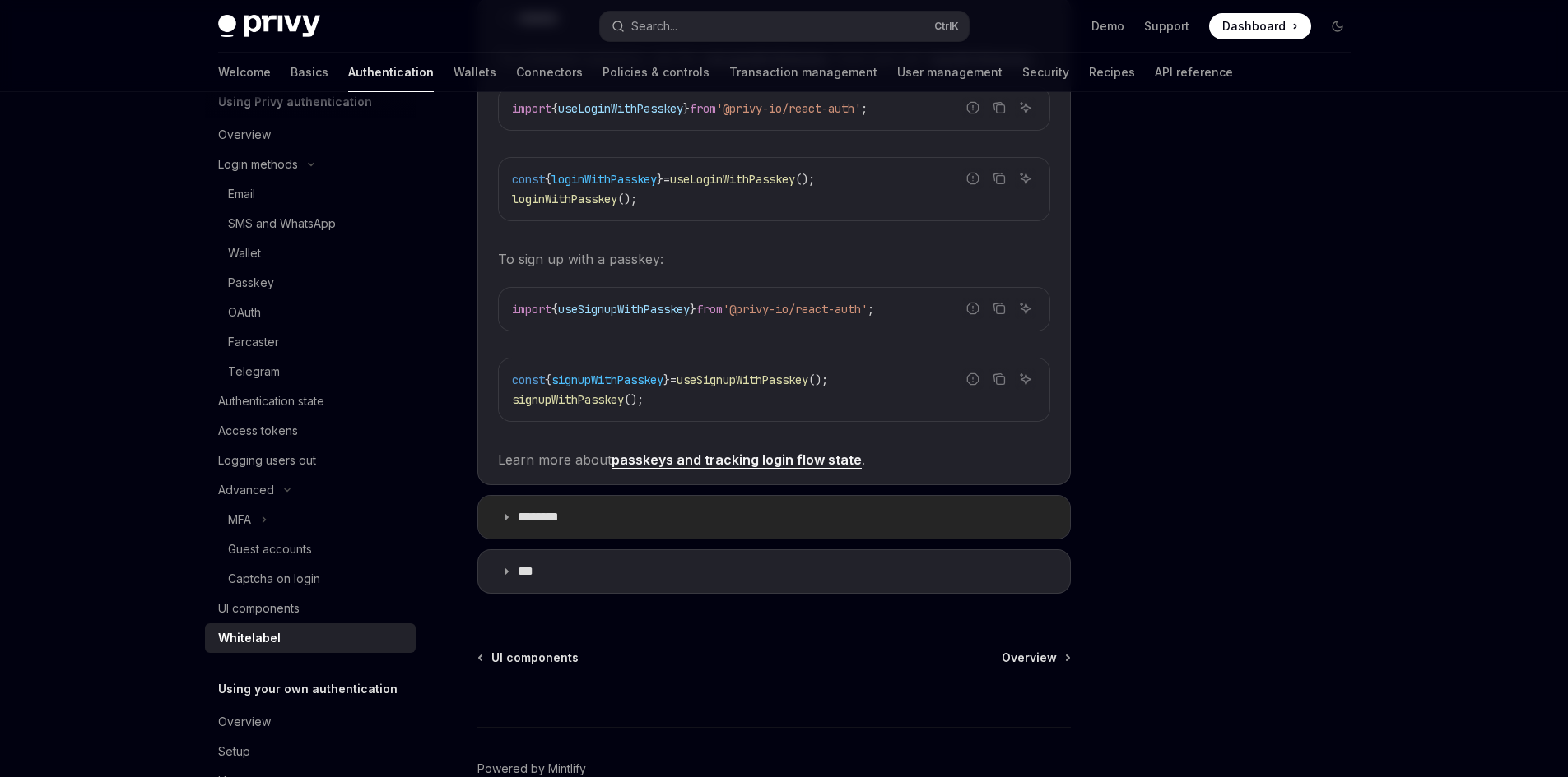
click at [504, 522] on icon at bounding box center [506, 517] width 10 height 10
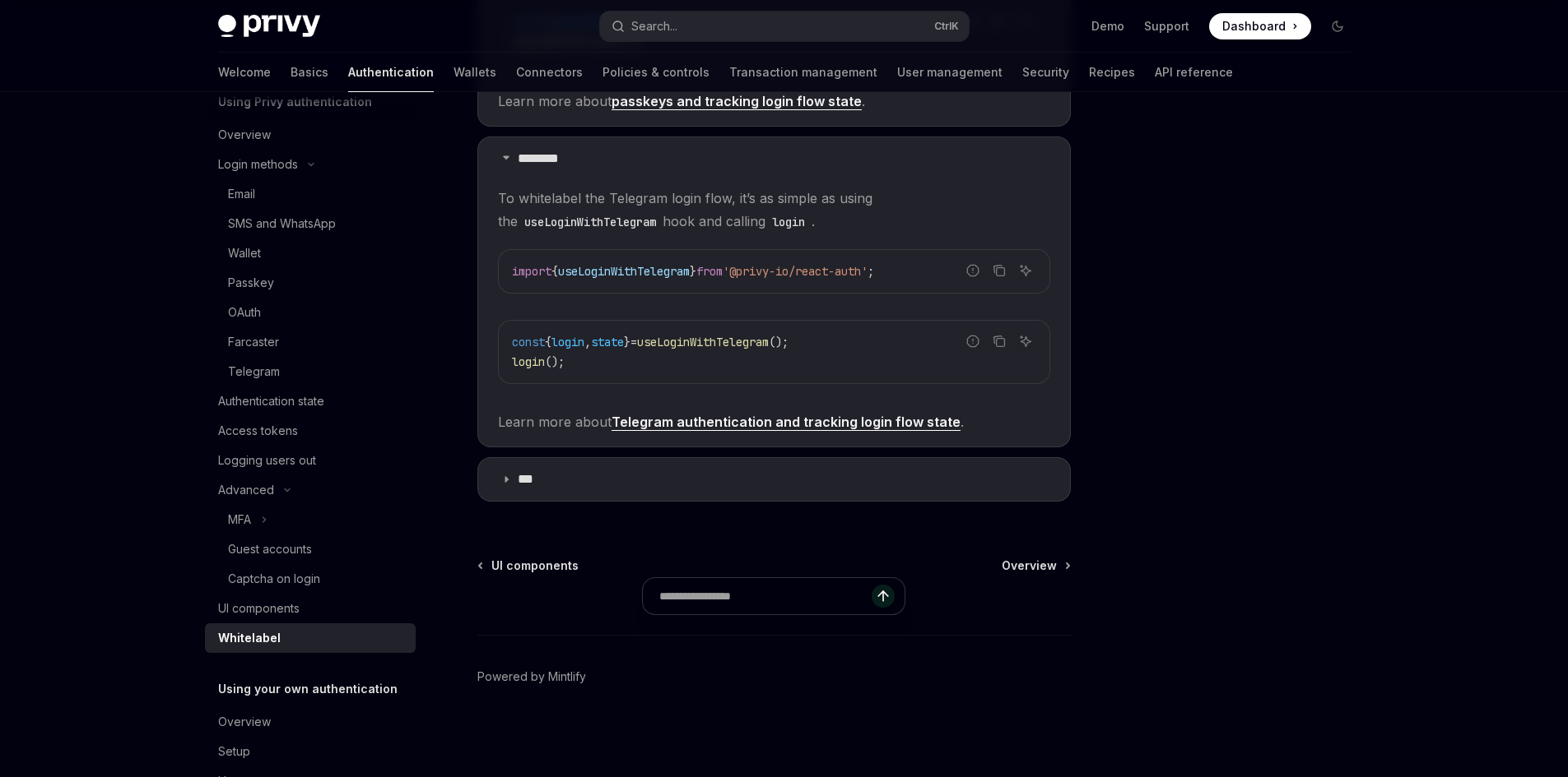
scroll to position [1825, 0]
click at [503, 484] on icon at bounding box center [506, 479] width 10 height 10
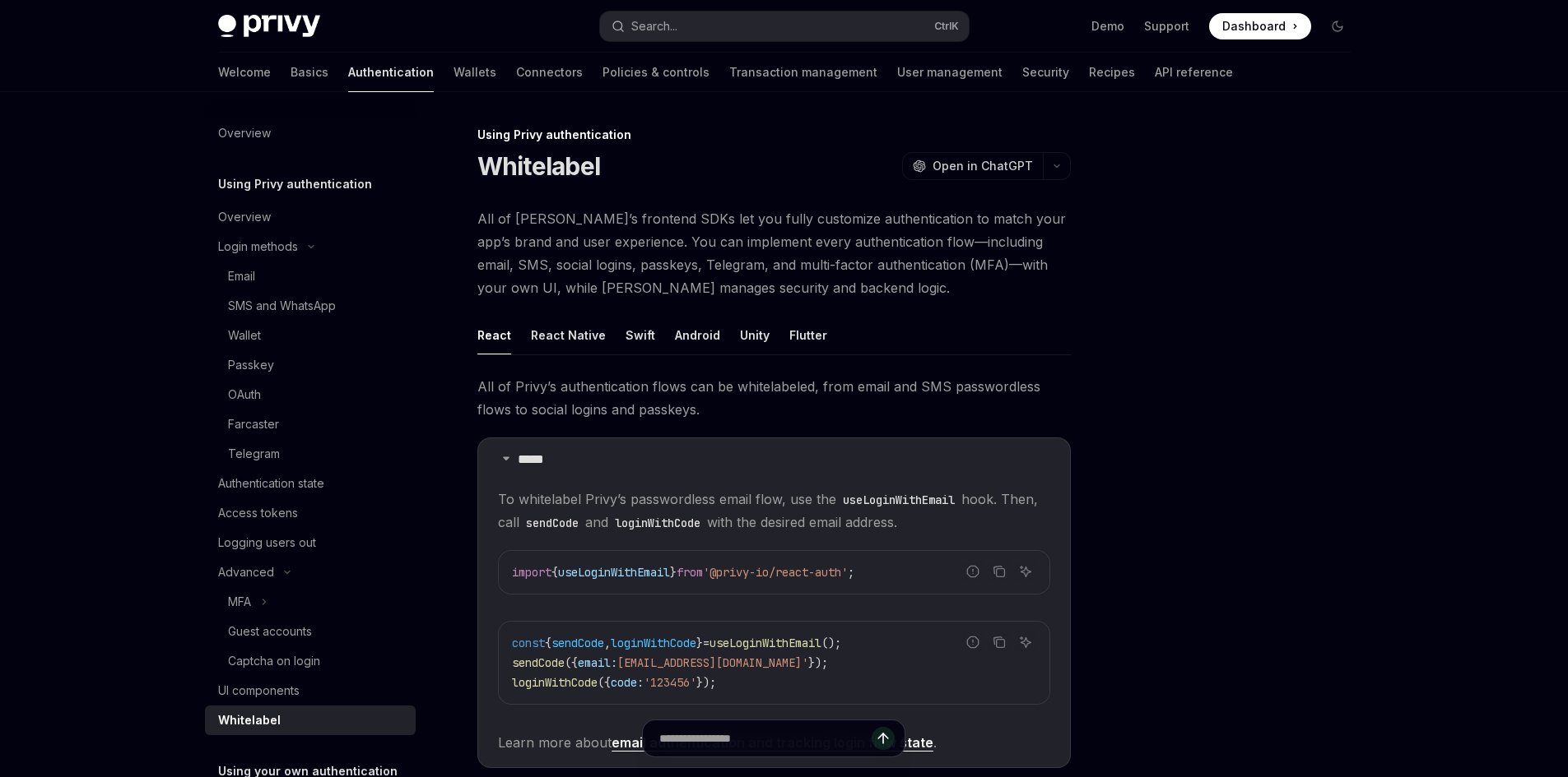
click at [298, 20] on img at bounding box center [269, 26] width 102 height 23
type textarea "*"
